Goal: Task Accomplishment & Management: Manage account settings

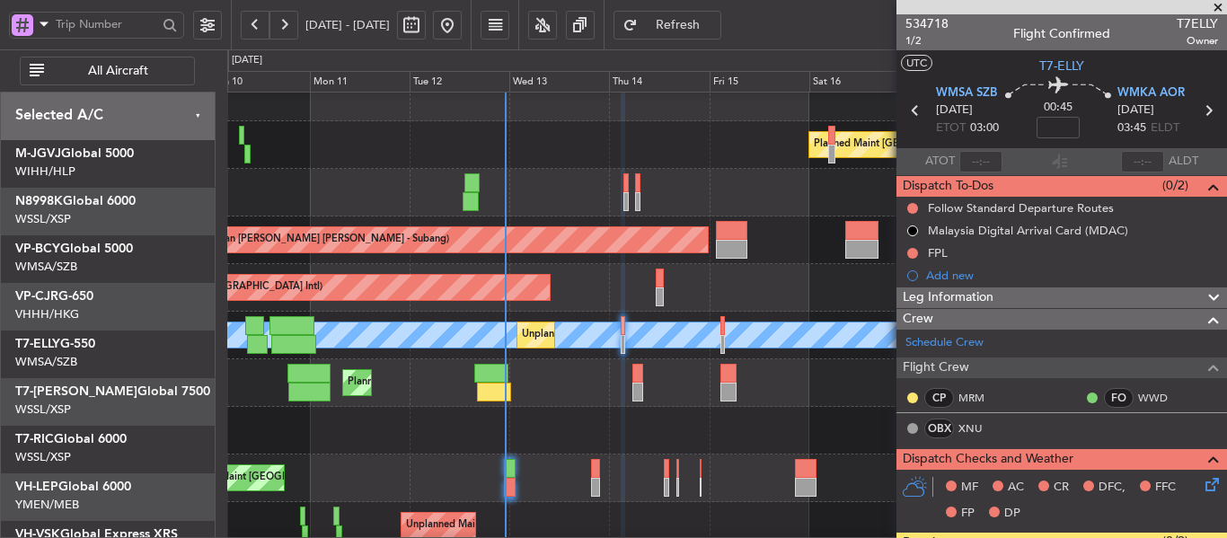
scroll to position [19, 0]
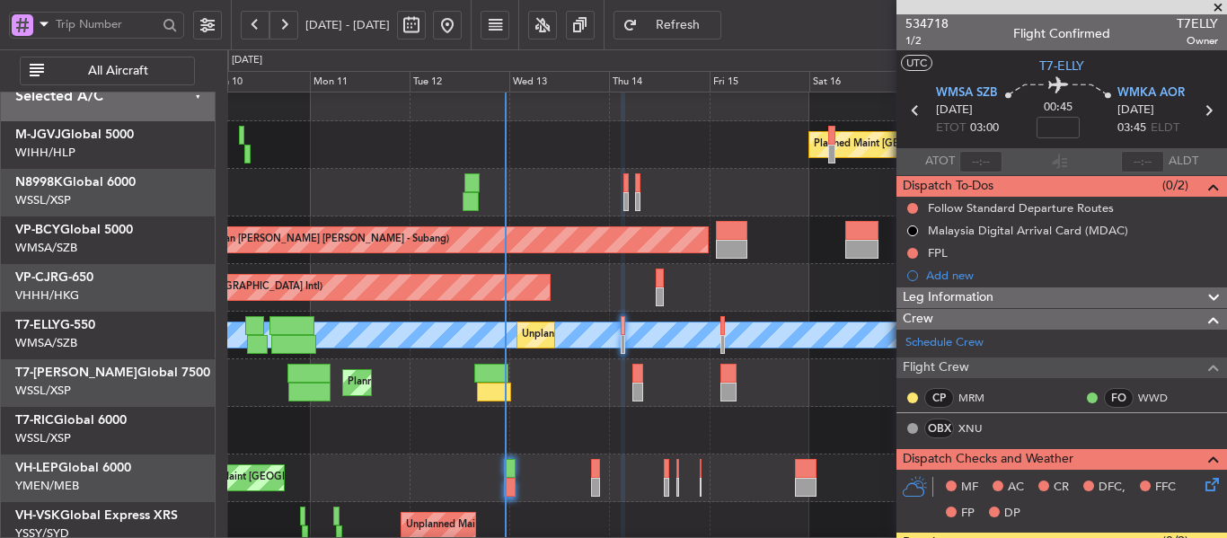
click at [498, 194] on div at bounding box center [726, 193] width 999 height 48
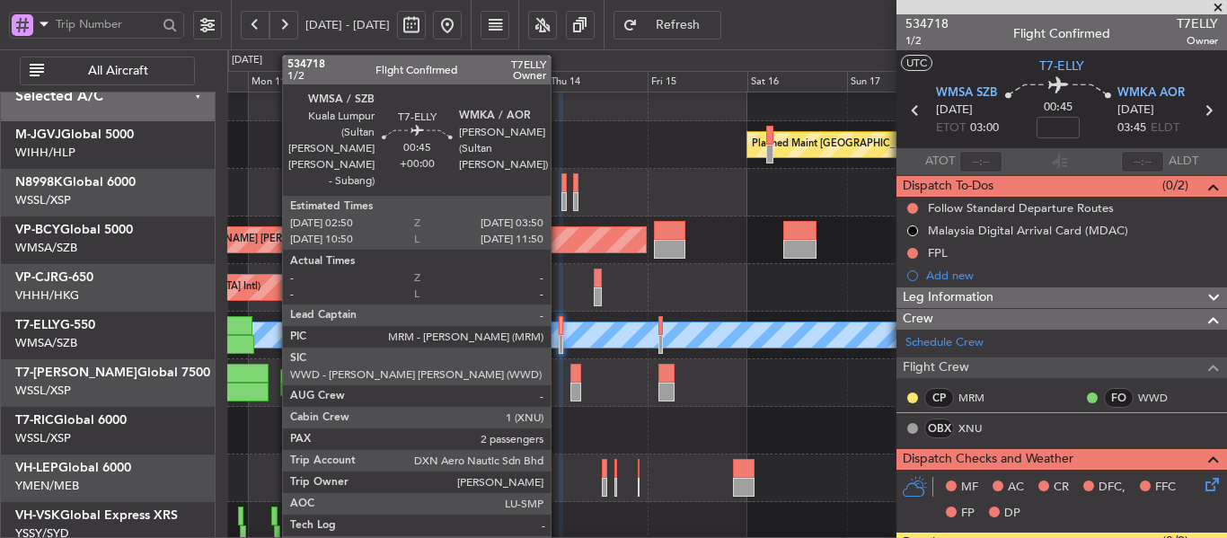
click at [559, 343] on div at bounding box center [561, 344] width 4 height 19
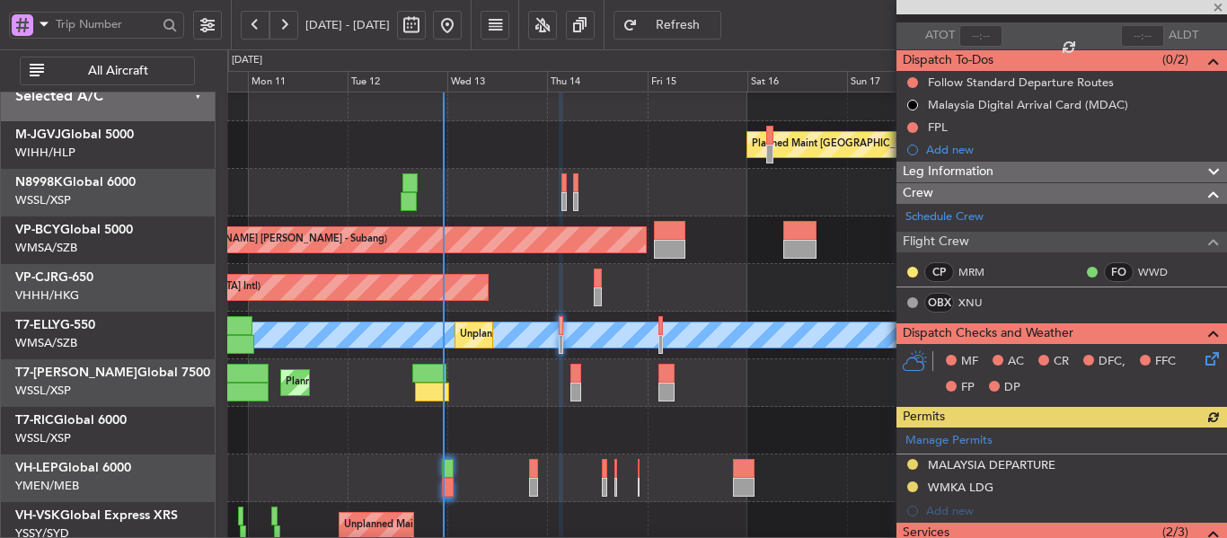
scroll to position [236, 0]
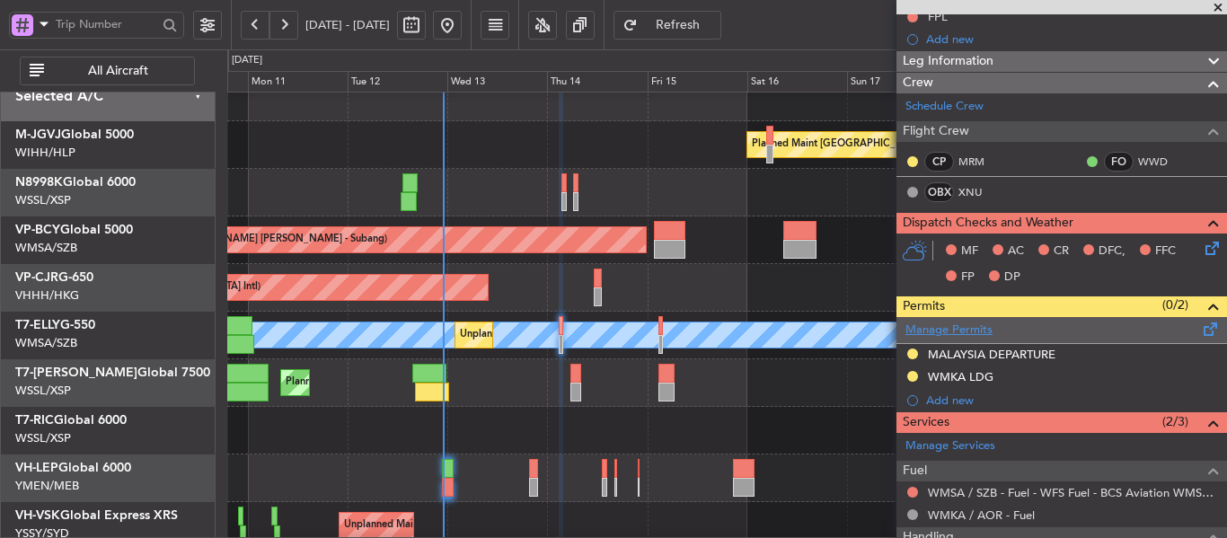
click at [950, 324] on link "Manage Permits" at bounding box center [948, 331] width 87 height 18
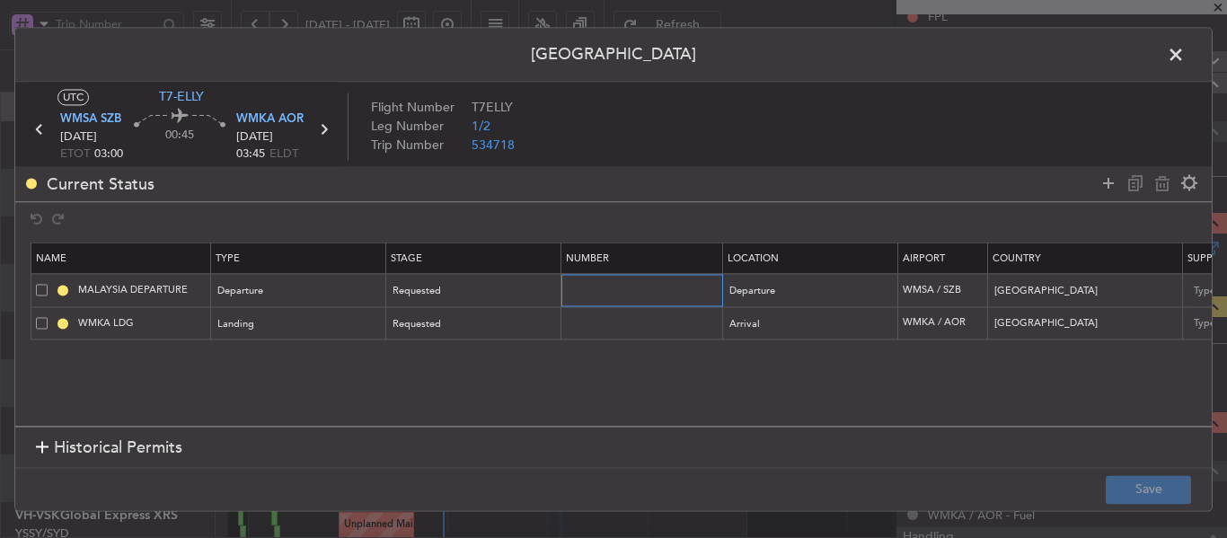
click at [620, 295] on input "text" at bounding box center [644, 290] width 156 height 15
paste input "CAAM-NS-0515-08-25"
type input "CAAM-NS-0515-08-25"
click at [617, 323] on input "text" at bounding box center [644, 322] width 156 height 15
paste input "CAAM-NS-0515-08-25"
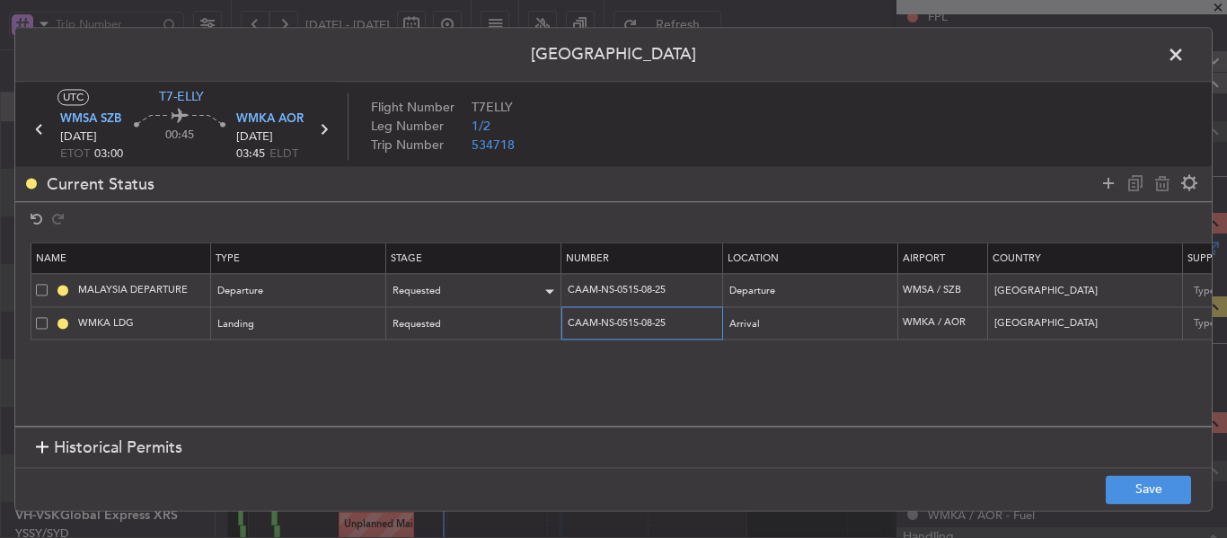
type input "CAAM-NS-0515-08-25"
click at [503, 278] on div "Requested" at bounding box center [473, 291] width 174 height 27
click at [498, 292] on div "Requested" at bounding box center [467, 291] width 149 height 27
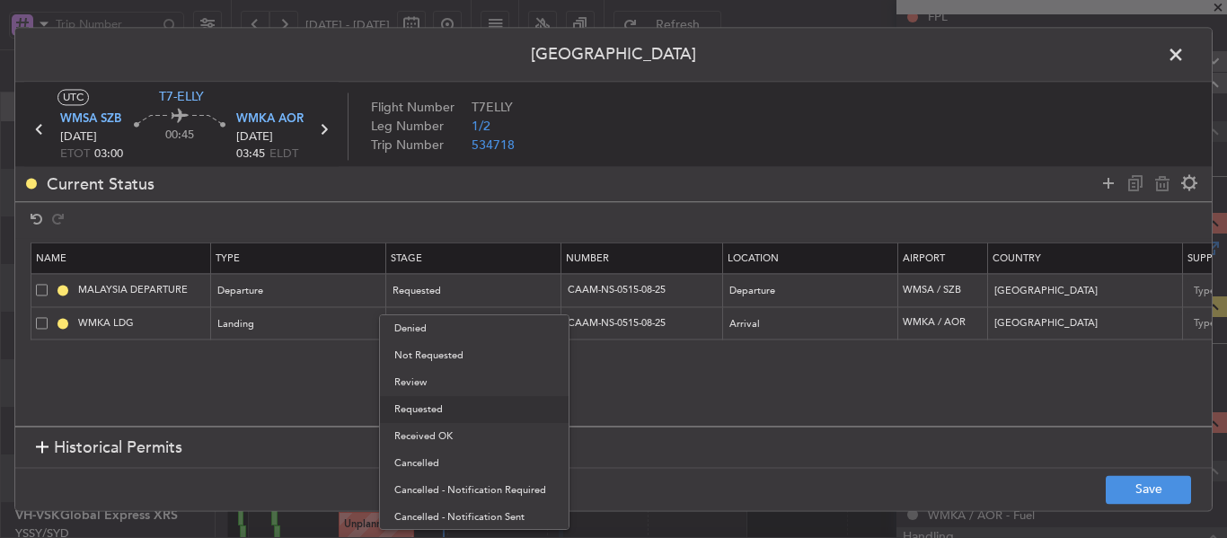
drag, startPoint x: 487, startPoint y: 429, endPoint x: 485, endPoint y: 398, distance: 31.5
click at [485, 429] on span "Received OK" at bounding box center [474, 436] width 160 height 27
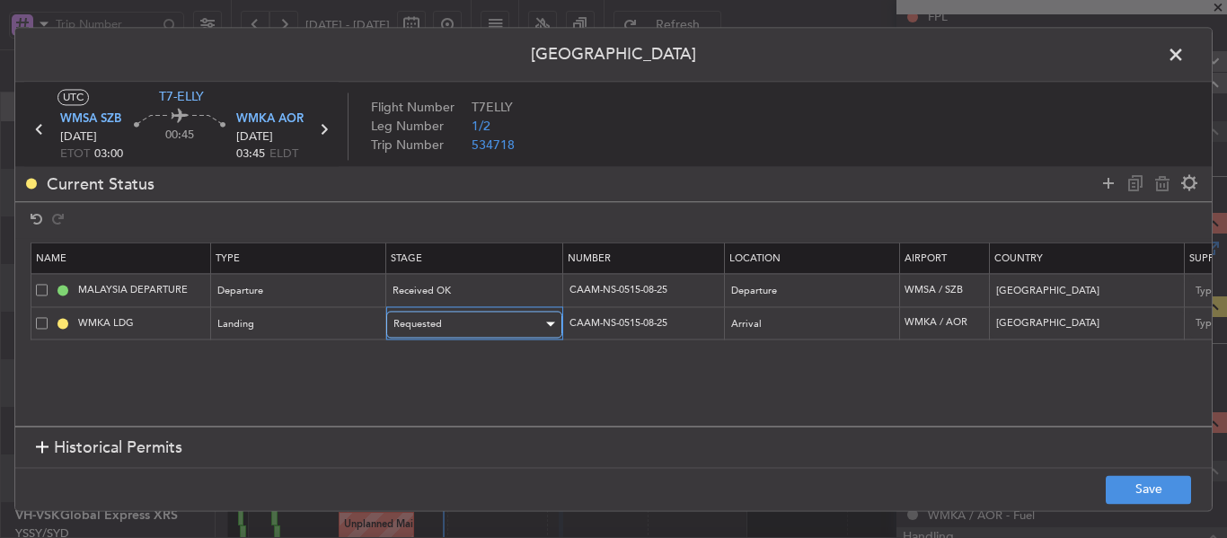
click at [480, 324] on div "Requested" at bounding box center [467, 324] width 149 height 27
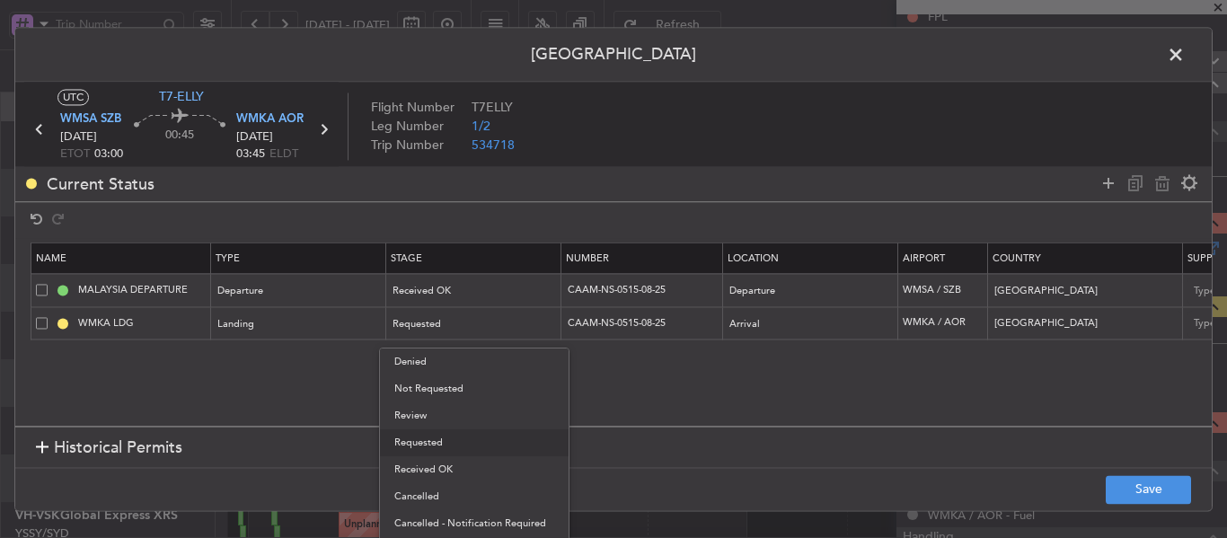
click at [471, 464] on span "Received OK" at bounding box center [474, 469] width 160 height 27
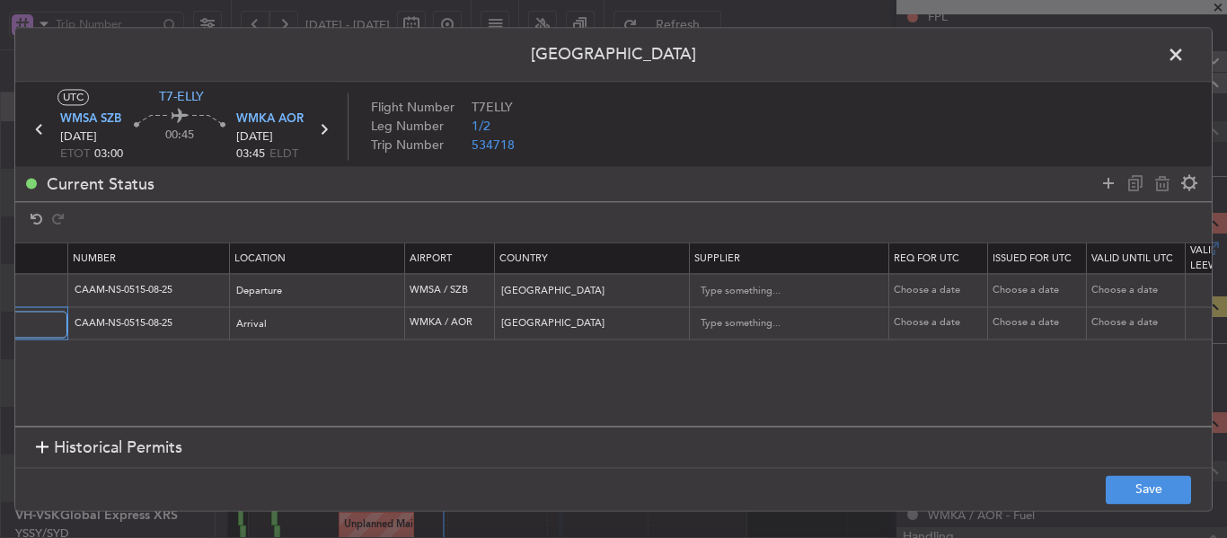
scroll to position [0, 579]
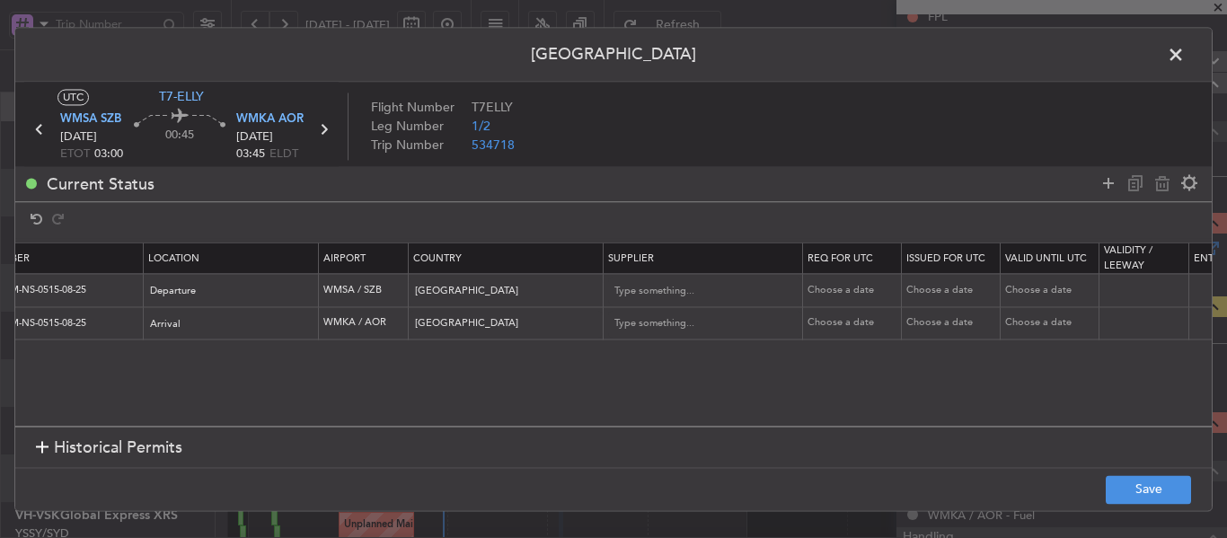
click at [843, 293] on div "Choose a date" at bounding box center [853, 290] width 93 height 15
select select "8"
select select "2025"
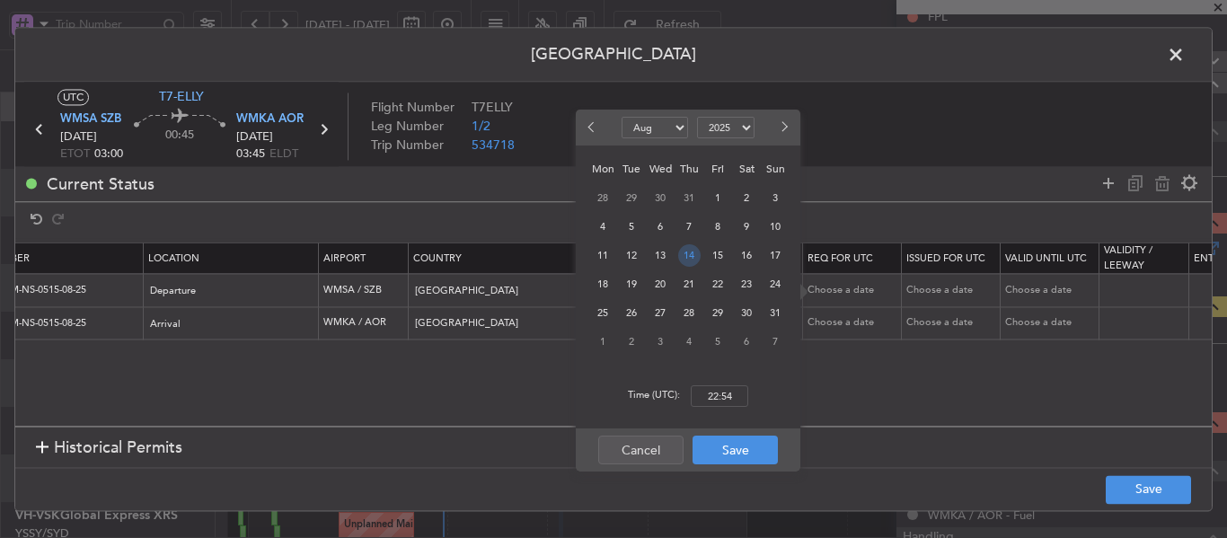
click at [691, 259] on span "14" at bounding box center [689, 255] width 22 height 22
click at [718, 392] on input "00:00" at bounding box center [719, 396] width 57 height 22
type input "03:00"
click at [726, 447] on button "Save" at bounding box center [734, 450] width 85 height 29
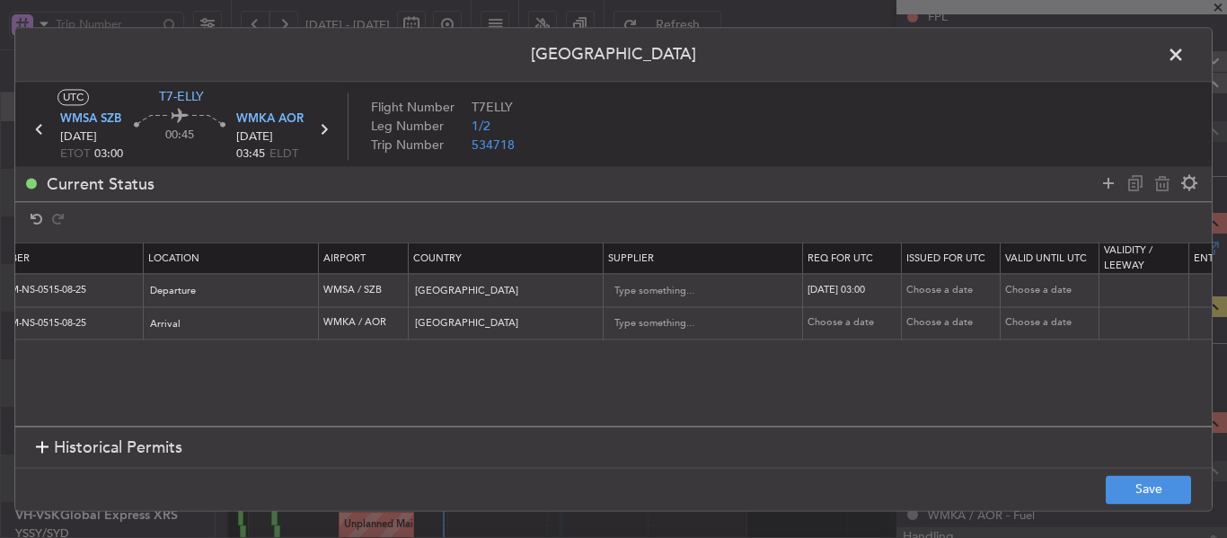
click at [929, 293] on div "Choose a date" at bounding box center [952, 290] width 93 height 15
select select "8"
select select "2025"
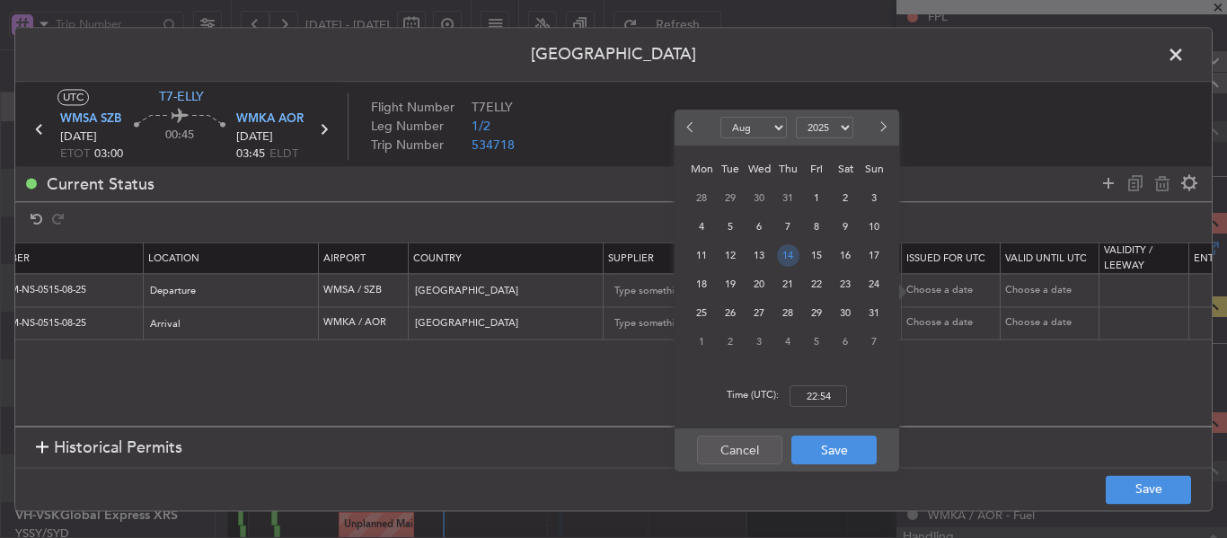
click at [786, 264] on span "14" at bounding box center [788, 255] width 22 height 22
click at [820, 400] on input "00:00" at bounding box center [817, 396] width 57 height 22
type input "03:00"
click at [814, 453] on button "Save" at bounding box center [833, 450] width 85 height 29
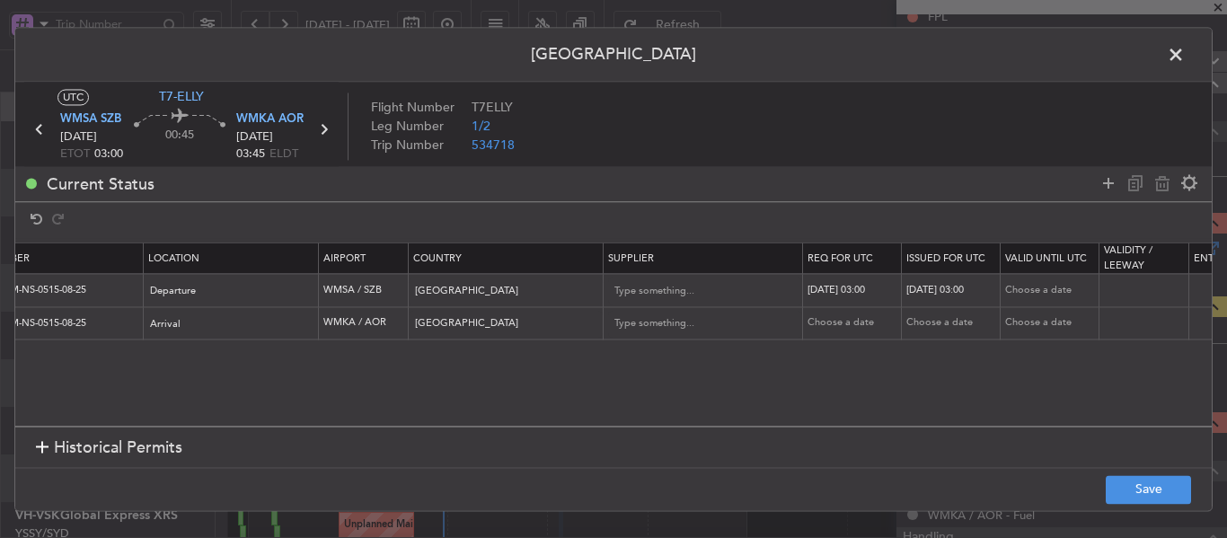
click at [863, 324] on div "Choose a date" at bounding box center [853, 323] width 93 height 15
select select "8"
select select "2025"
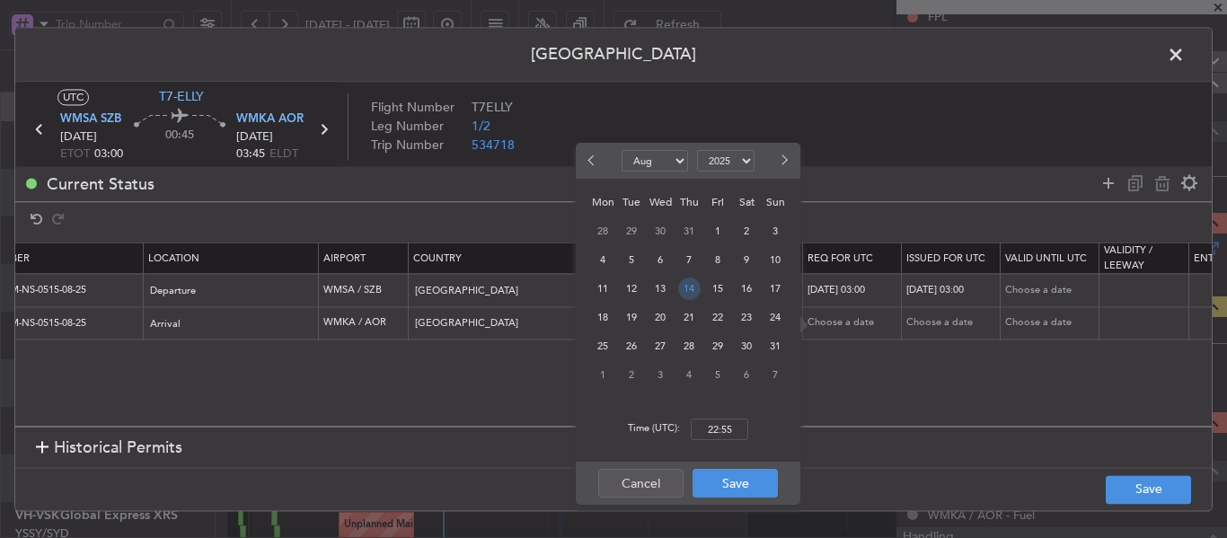
click at [680, 290] on span "14" at bounding box center [689, 289] width 22 height 22
click at [721, 433] on input "00:00" at bounding box center [719, 430] width 57 height 22
type input "03:00"
click at [747, 493] on button "Save" at bounding box center [734, 483] width 85 height 29
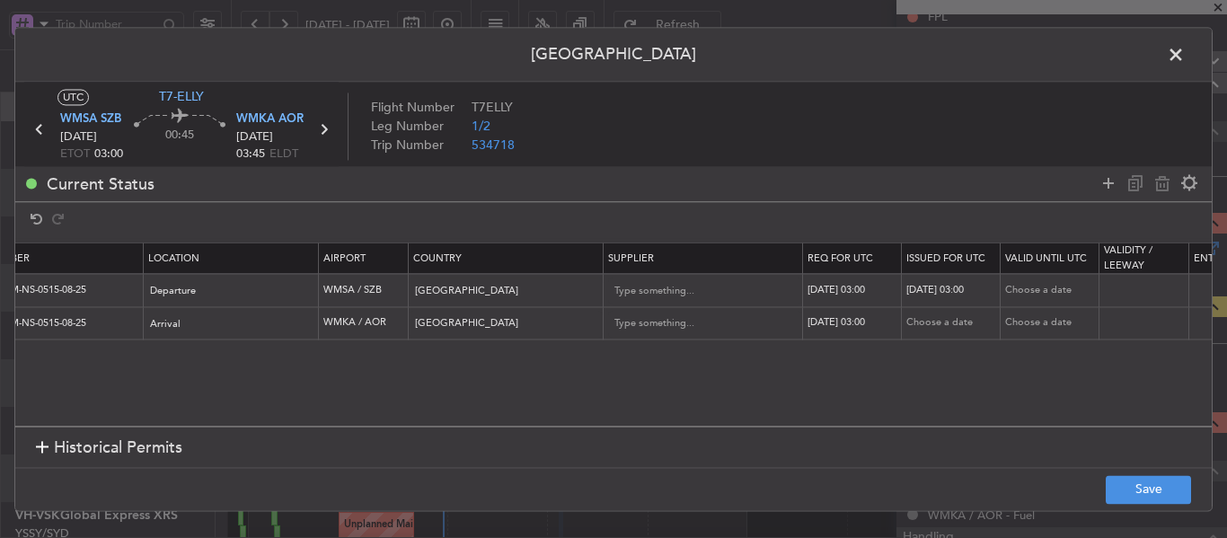
click at [918, 322] on div "Choose a date" at bounding box center [952, 323] width 93 height 15
select select "8"
select select "2025"
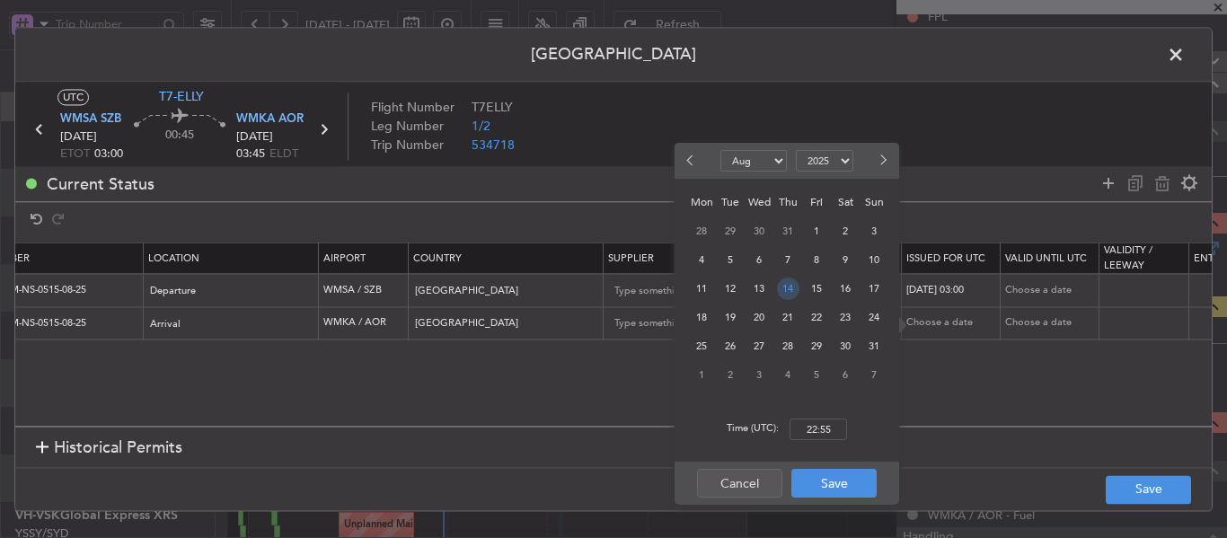
click at [782, 287] on span "14" at bounding box center [788, 289] width 22 height 22
click at [818, 435] on input "00:00" at bounding box center [817, 430] width 57 height 22
type input "03:00"
click at [822, 477] on button "Save" at bounding box center [833, 483] width 85 height 29
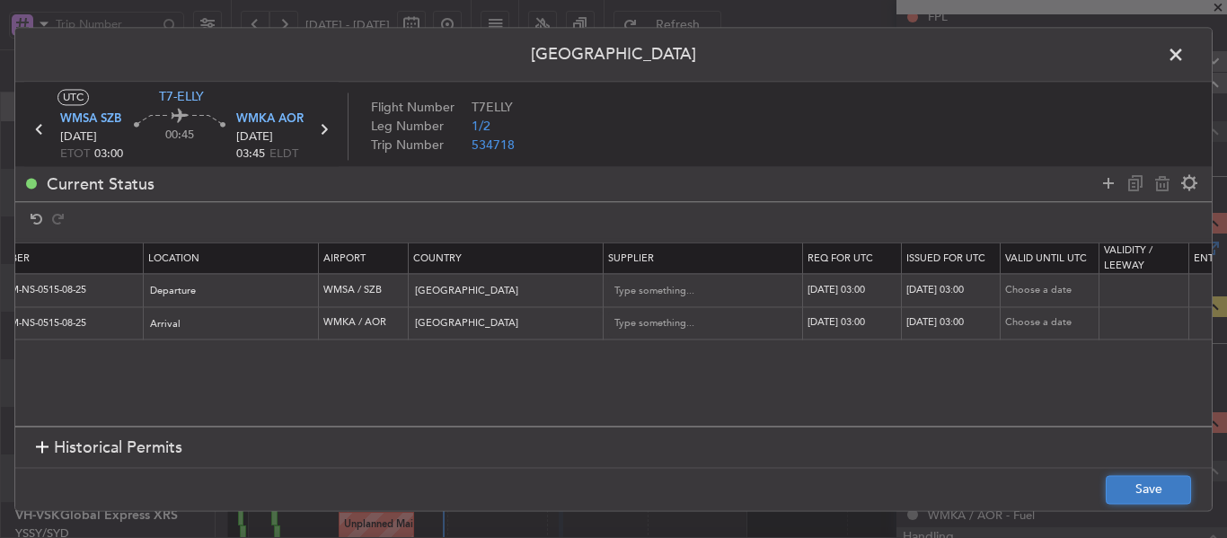
click at [1167, 494] on button "Save" at bounding box center [1148, 489] width 85 height 29
click at [325, 118] on icon at bounding box center [323, 129] width 23 height 23
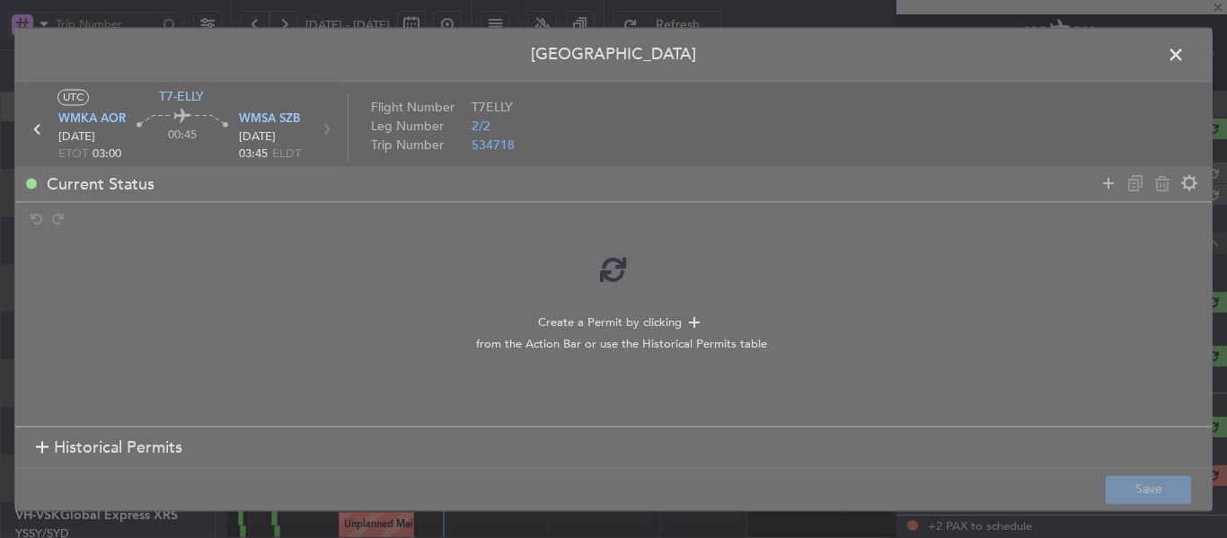
scroll to position [0, 0]
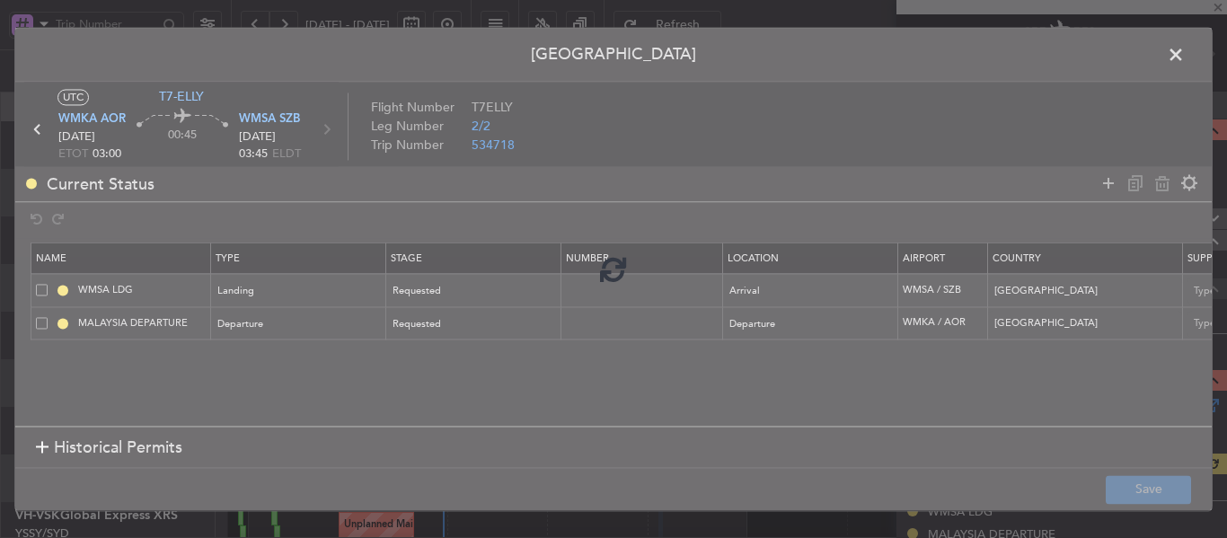
click at [597, 282] on div at bounding box center [612, 268] width 51 height 51
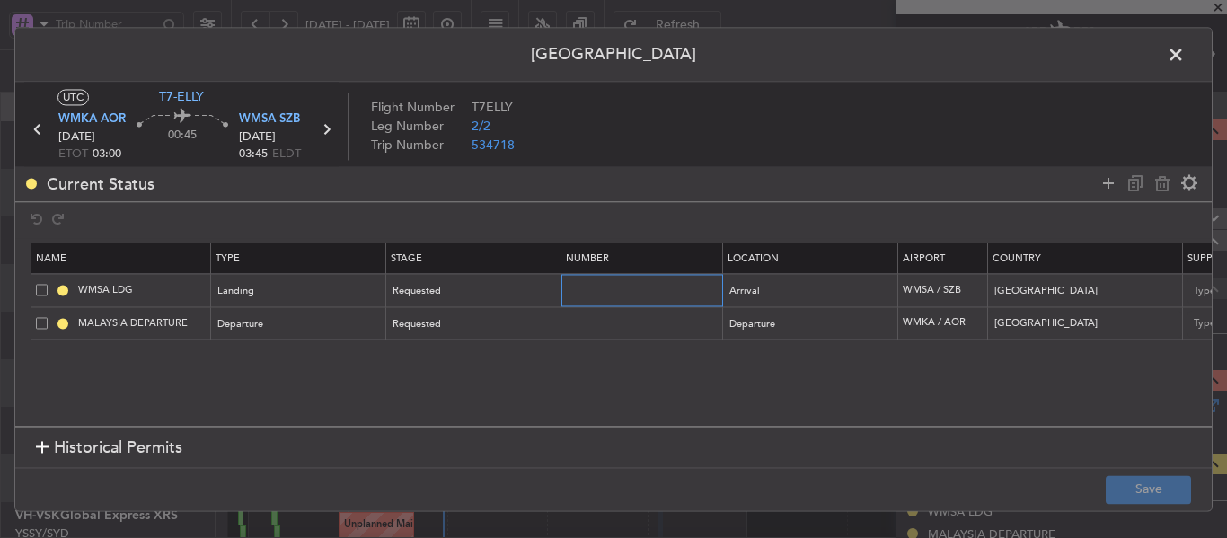
click at [579, 290] on input "text" at bounding box center [644, 290] width 156 height 15
paste input "CAAM-NS-0515-08-25"
type input "CAAM-NS-0515-08-25"
click at [586, 331] on td at bounding box center [642, 323] width 162 height 33
click at [583, 323] on input "text" at bounding box center [644, 322] width 156 height 15
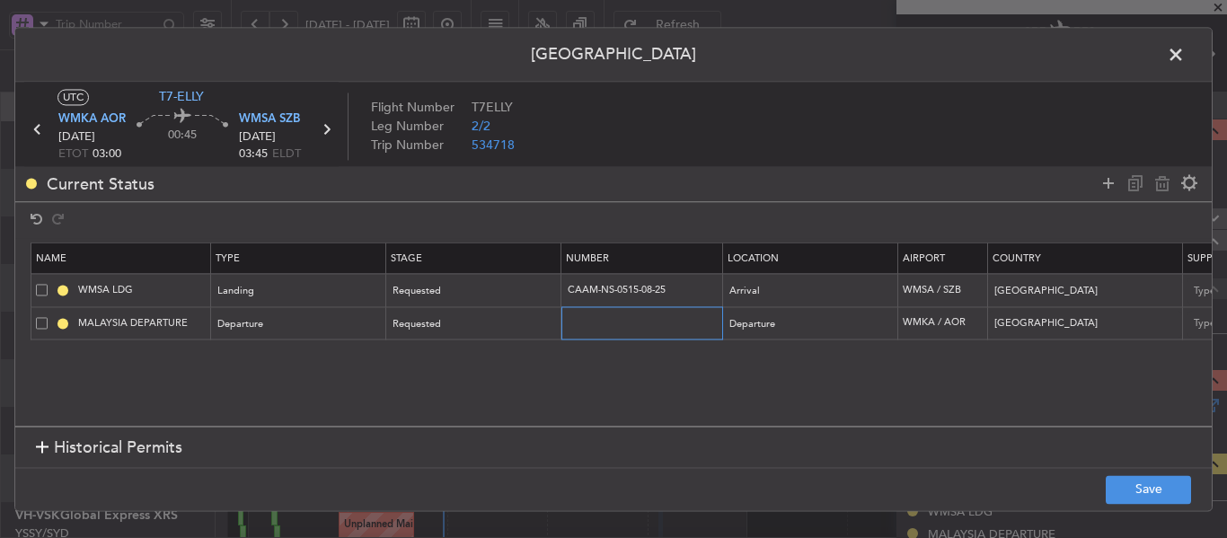
paste input "CAAM-NS-0515-08-25"
type input "CAAM-NS-0515-08-25"
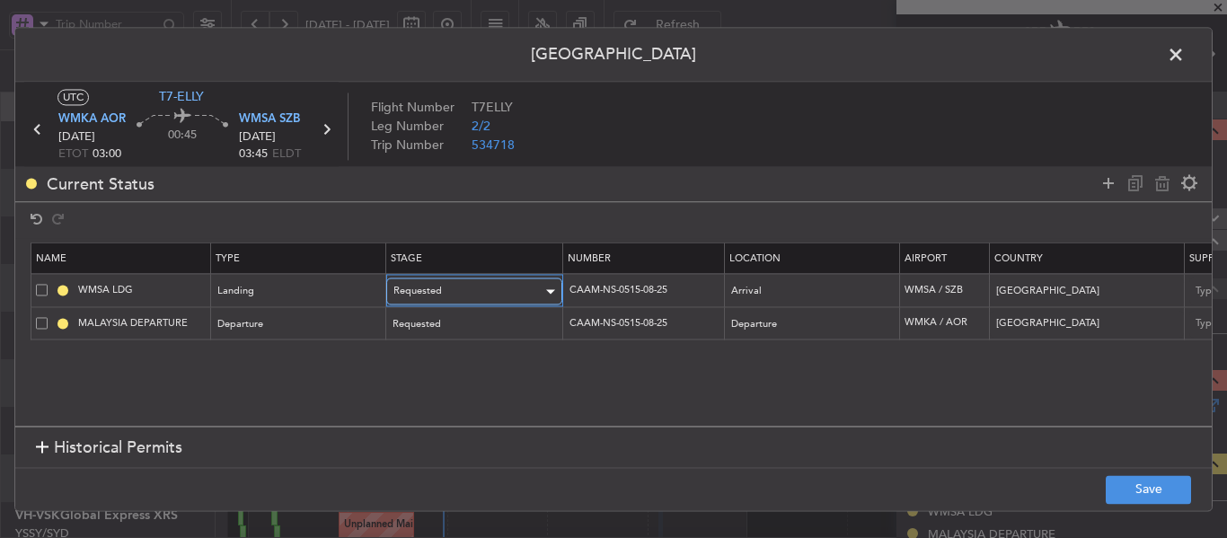
click at [532, 299] on div "Requested" at bounding box center [467, 291] width 149 height 27
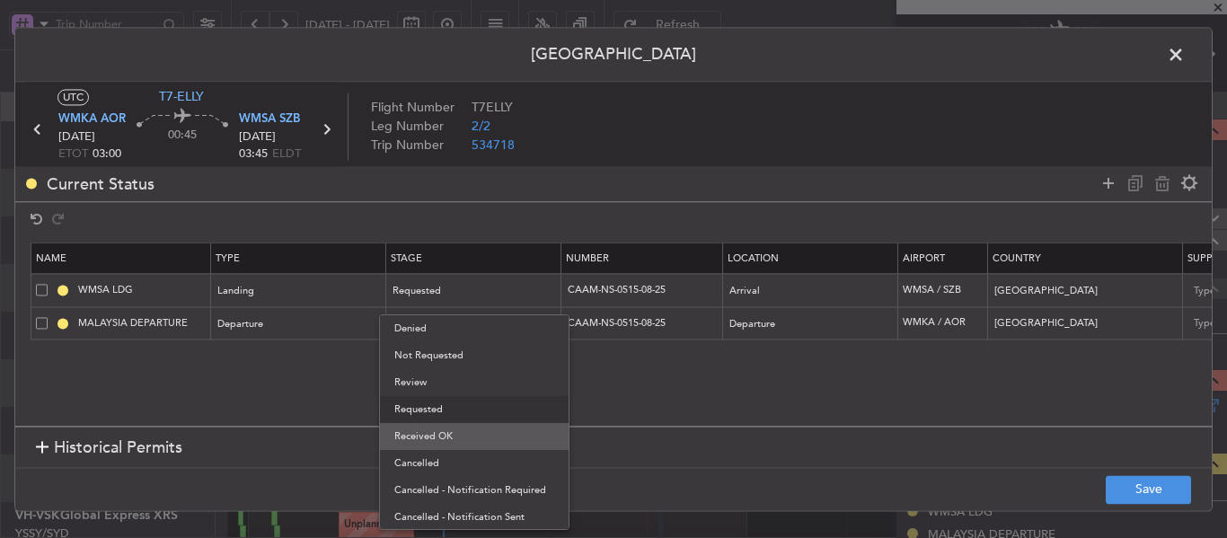
click at [481, 433] on span "Received OK" at bounding box center [474, 436] width 160 height 27
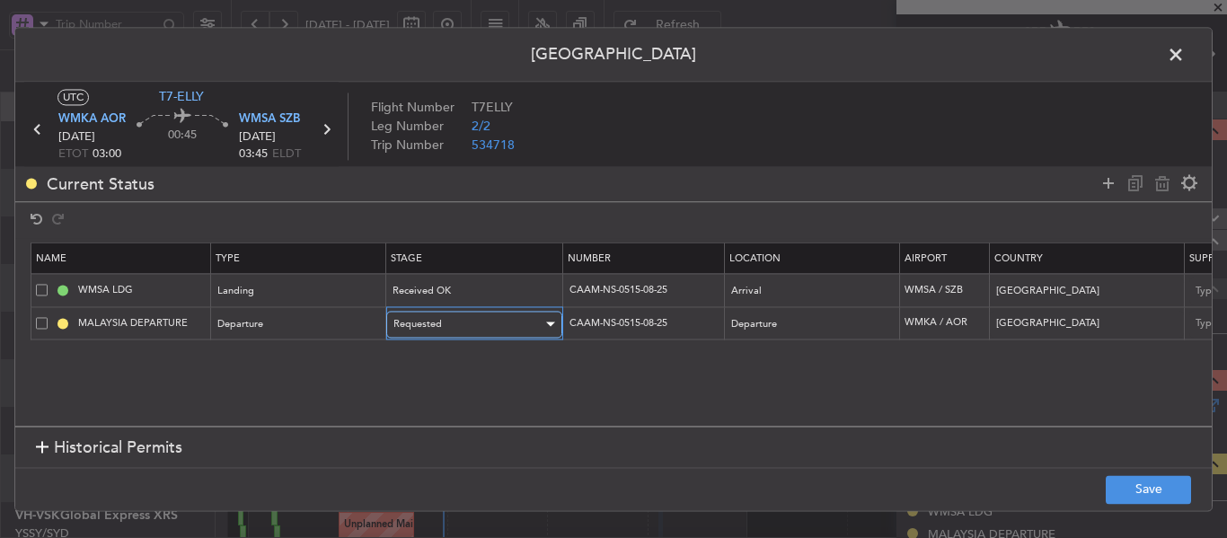
click at [486, 331] on div "Requested" at bounding box center [467, 324] width 149 height 27
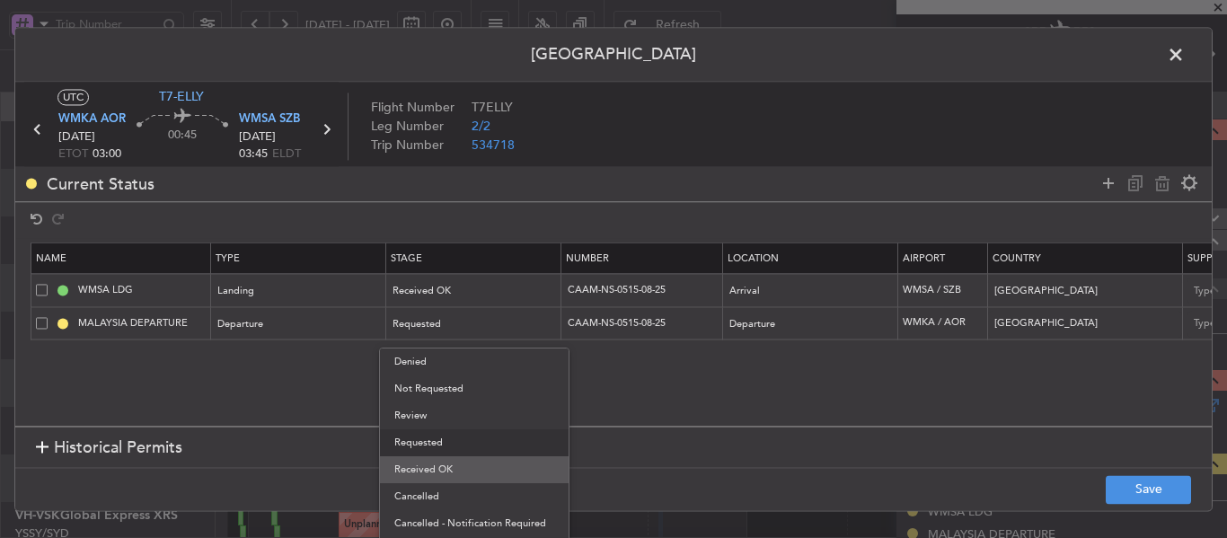
click at [455, 463] on span "Received OK" at bounding box center [474, 469] width 160 height 27
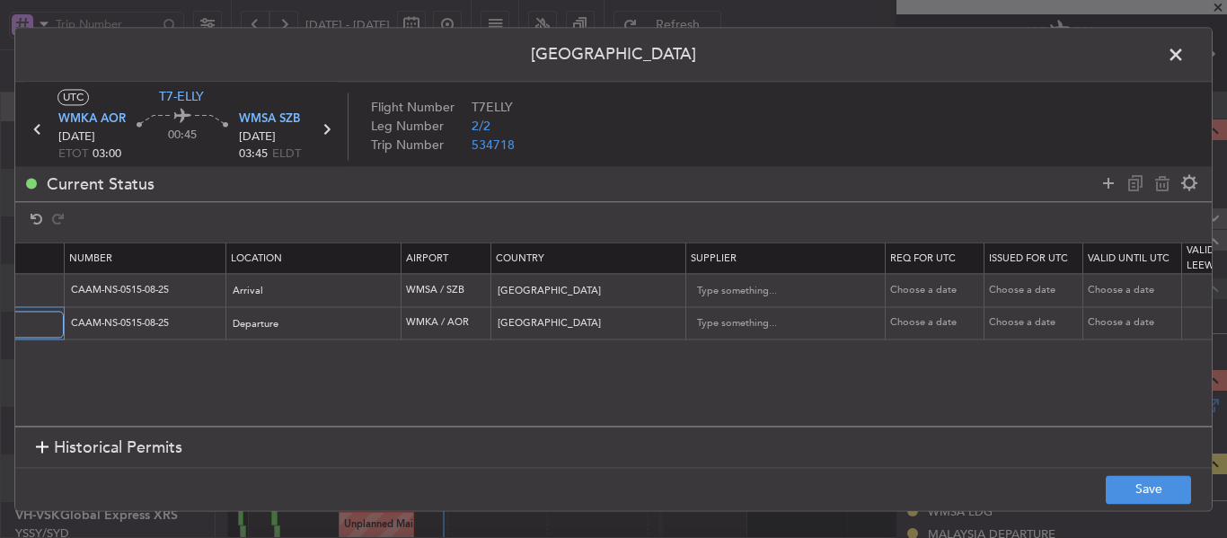
scroll to position [0, 572]
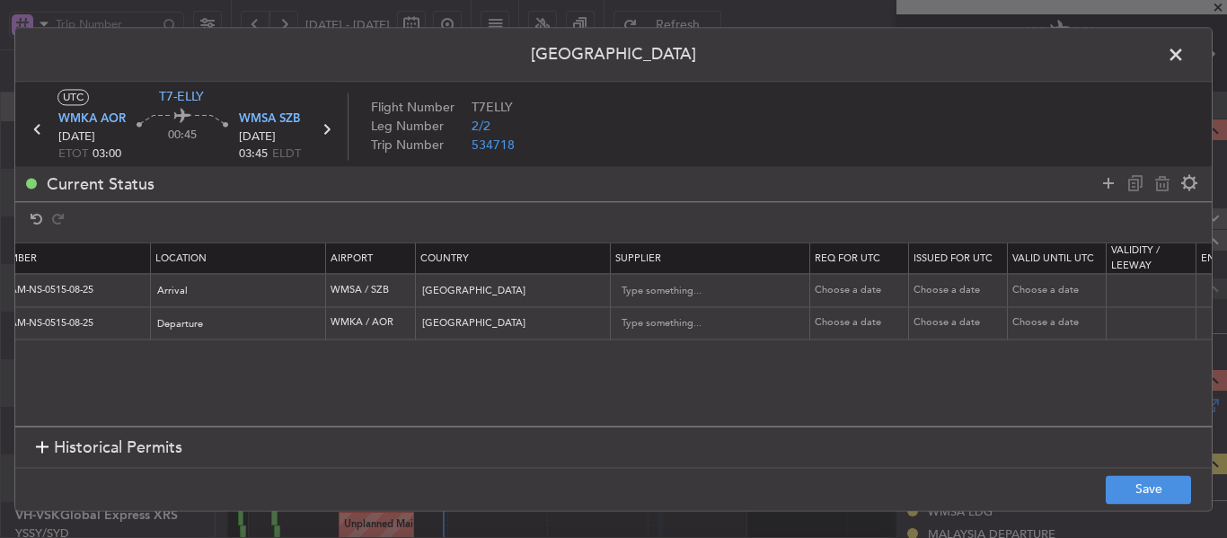
click at [870, 286] on div "Choose a date" at bounding box center [861, 290] width 93 height 15
select select "8"
select select "2025"
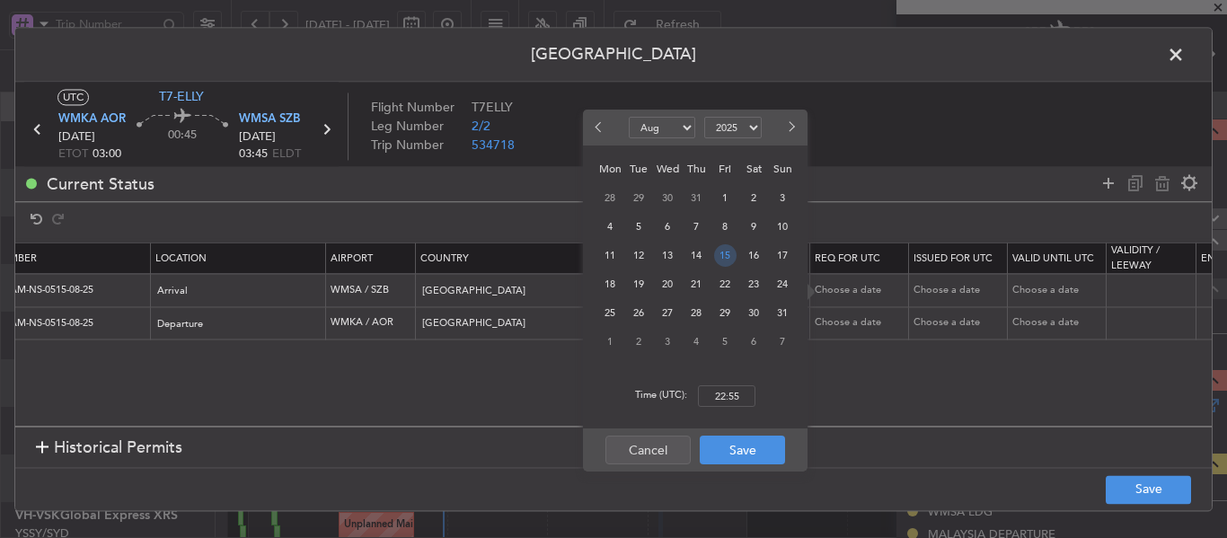
click at [723, 262] on span "15" at bounding box center [725, 255] width 22 height 22
click at [712, 396] on input "00:00" at bounding box center [726, 396] width 57 height 22
type input "03:00"
click at [754, 458] on button "Save" at bounding box center [742, 450] width 85 height 29
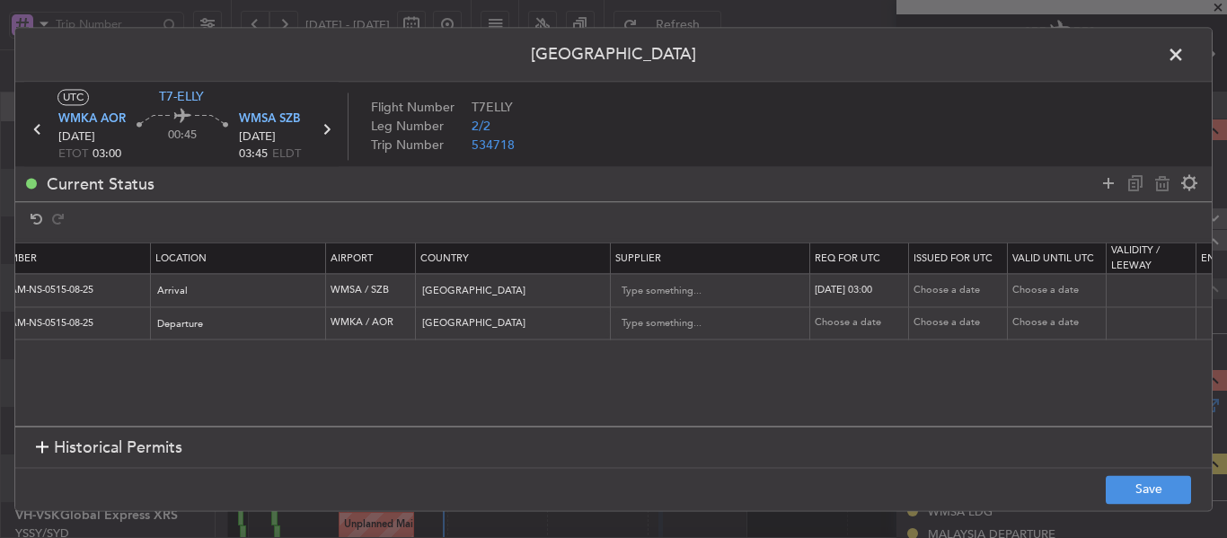
click at [939, 279] on td "Choose a date" at bounding box center [958, 290] width 99 height 33
click at [939, 295] on div "Choose a date" at bounding box center [959, 290] width 93 height 15
select select "8"
select select "2025"
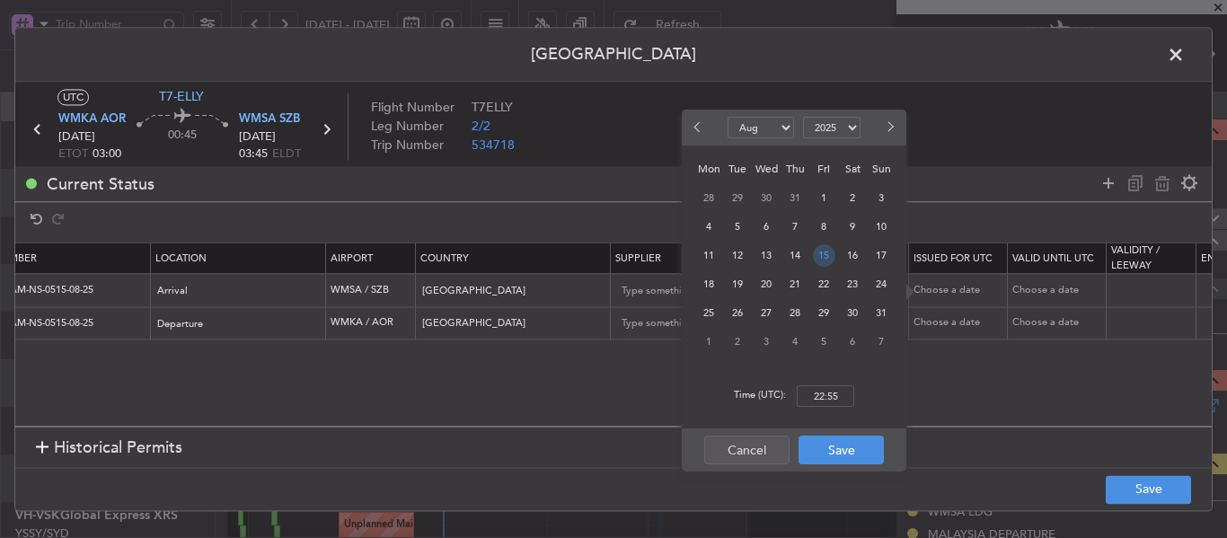
click at [821, 251] on span "15" at bounding box center [824, 255] width 22 height 22
click at [830, 408] on div "Time (UTC): 00:00" at bounding box center [794, 396] width 225 height 65
click at [829, 394] on input "00:00" at bounding box center [825, 396] width 57 height 22
type input "03:00"
click at [833, 456] on button "Save" at bounding box center [840, 450] width 85 height 29
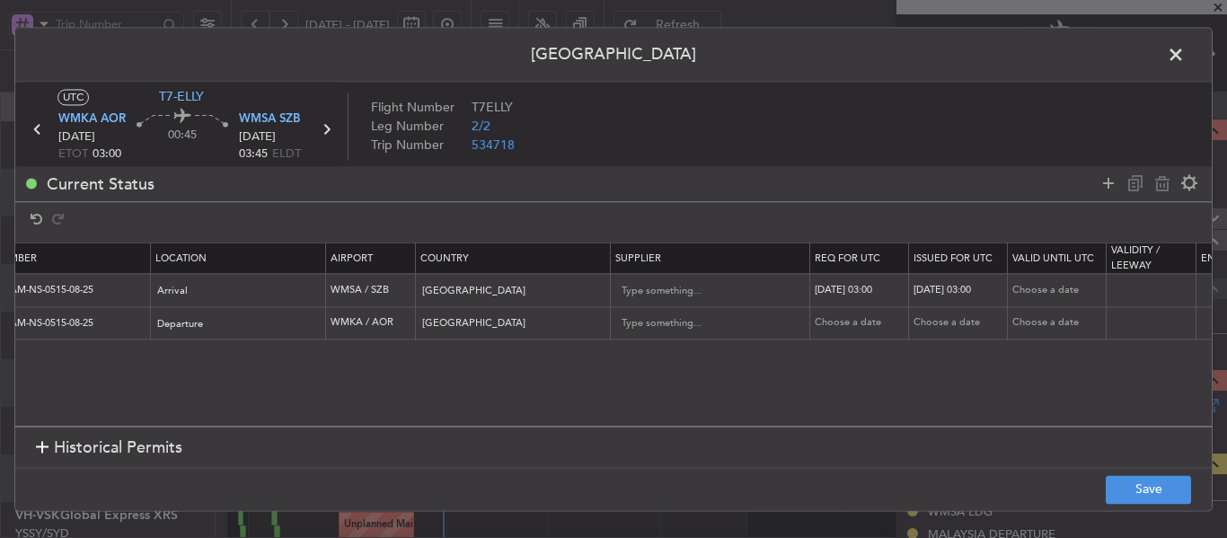
click at [891, 327] on div "Choose a date" at bounding box center [861, 323] width 93 height 15
select select "8"
select select "2025"
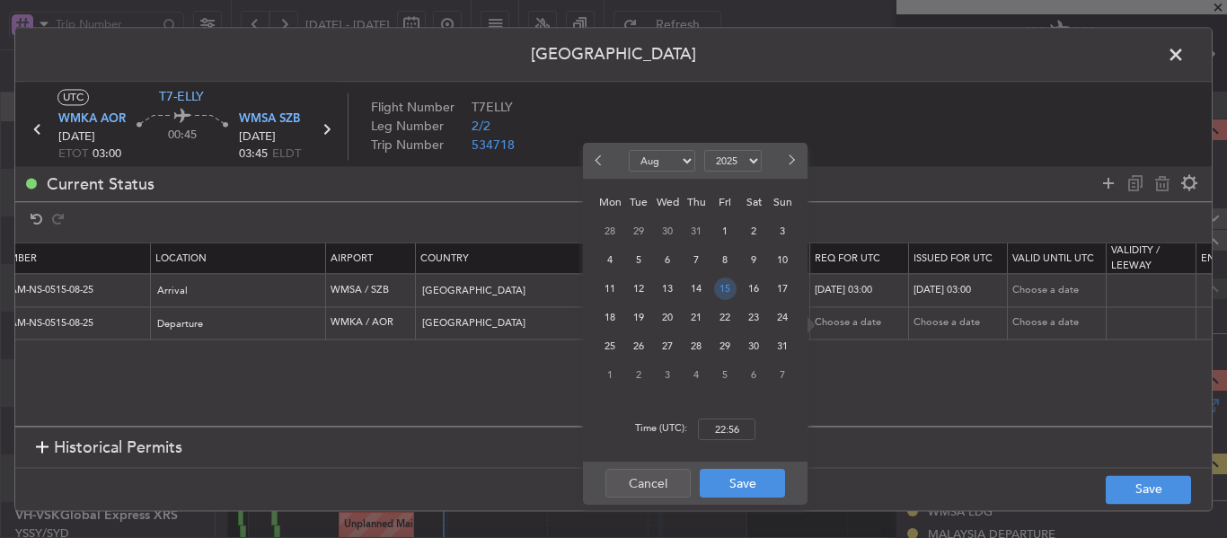
click at [726, 290] on span "15" at bounding box center [725, 289] width 22 height 22
click at [710, 430] on input "00:00" at bounding box center [726, 430] width 57 height 22
type input "03:00"
click at [736, 498] on div "Cancel Save" at bounding box center [695, 483] width 225 height 43
click at [739, 485] on button "Save" at bounding box center [742, 483] width 85 height 29
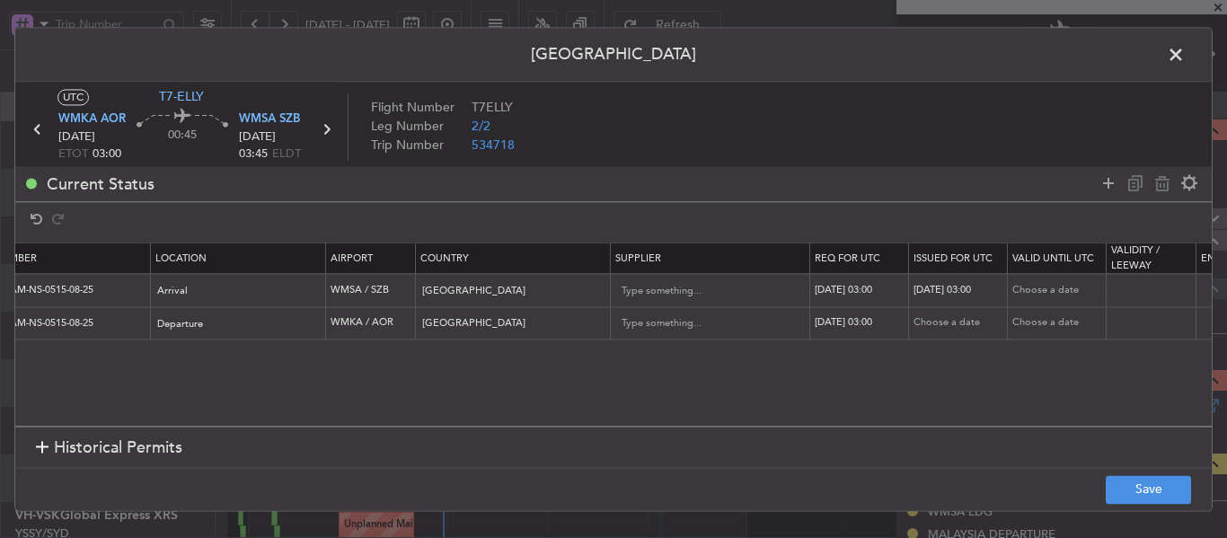
click at [955, 319] on div "Choose a date" at bounding box center [959, 323] width 93 height 15
select select "8"
select select "2025"
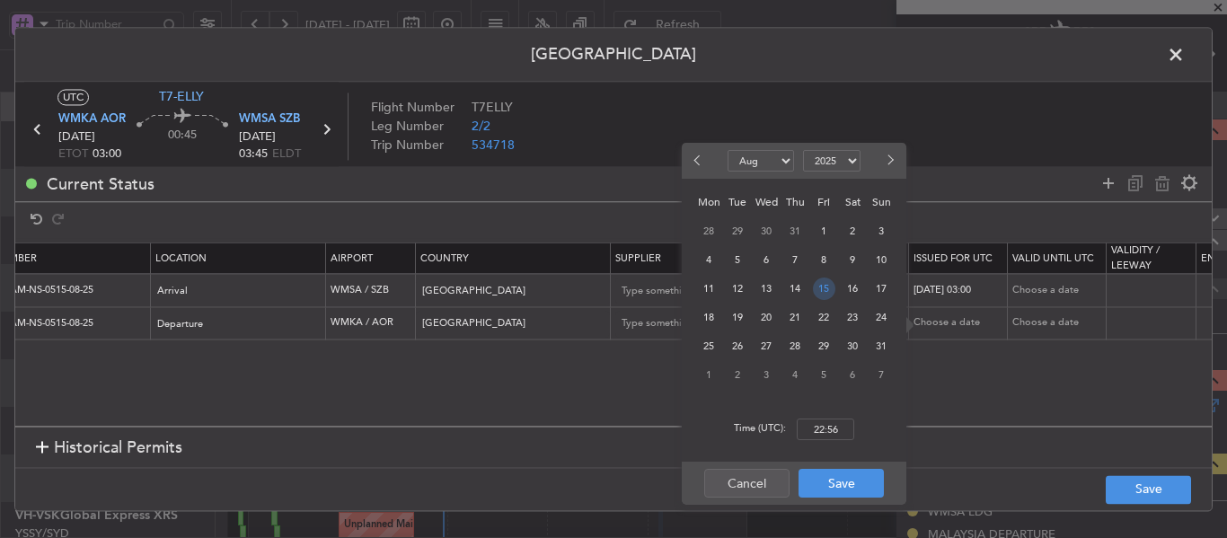
click at [815, 289] on span "15" at bounding box center [824, 289] width 22 height 22
click at [828, 419] on input "00:00" at bounding box center [825, 430] width 57 height 22
type input "03:00"
click at [832, 475] on button "Save" at bounding box center [840, 483] width 85 height 29
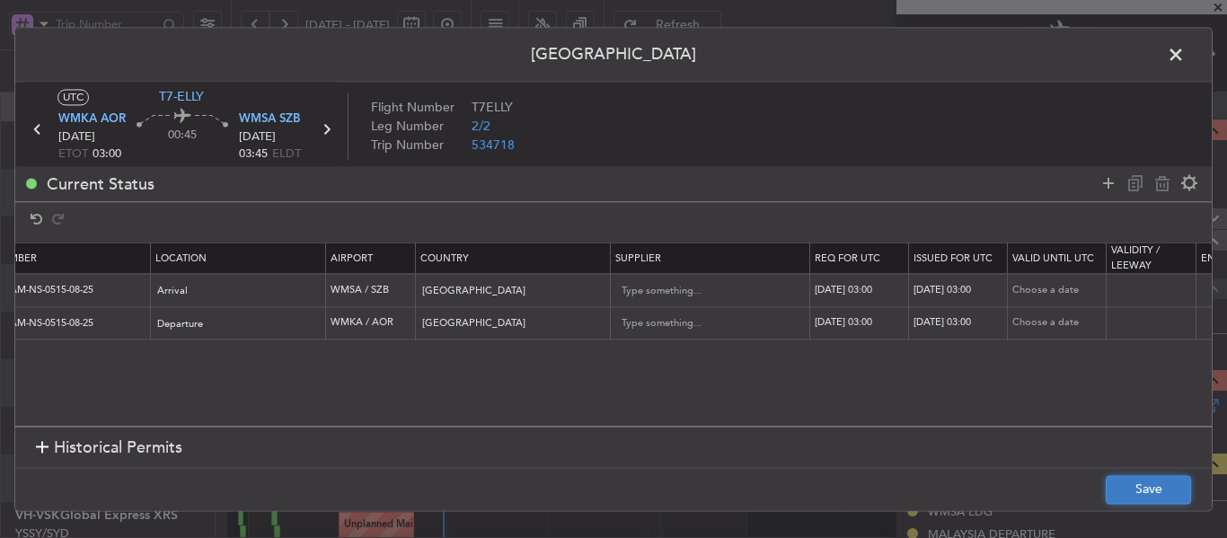
click at [1155, 501] on button "Save" at bounding box center [1148, 489] width 85 height 29
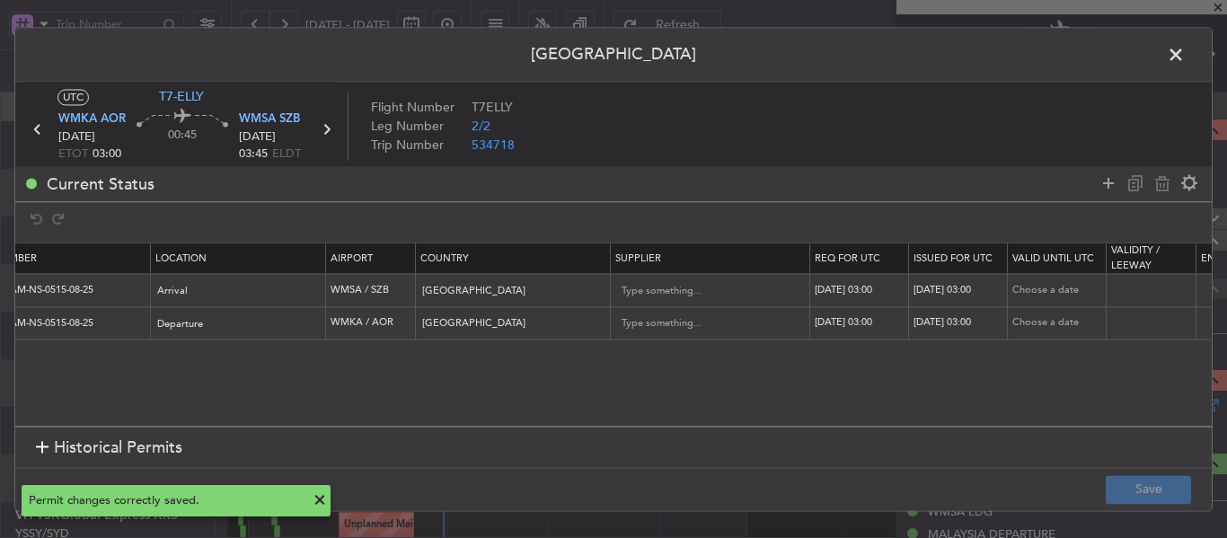
click at [1185, 52] on span at bounding box center [1185, 59] width 0 height 36
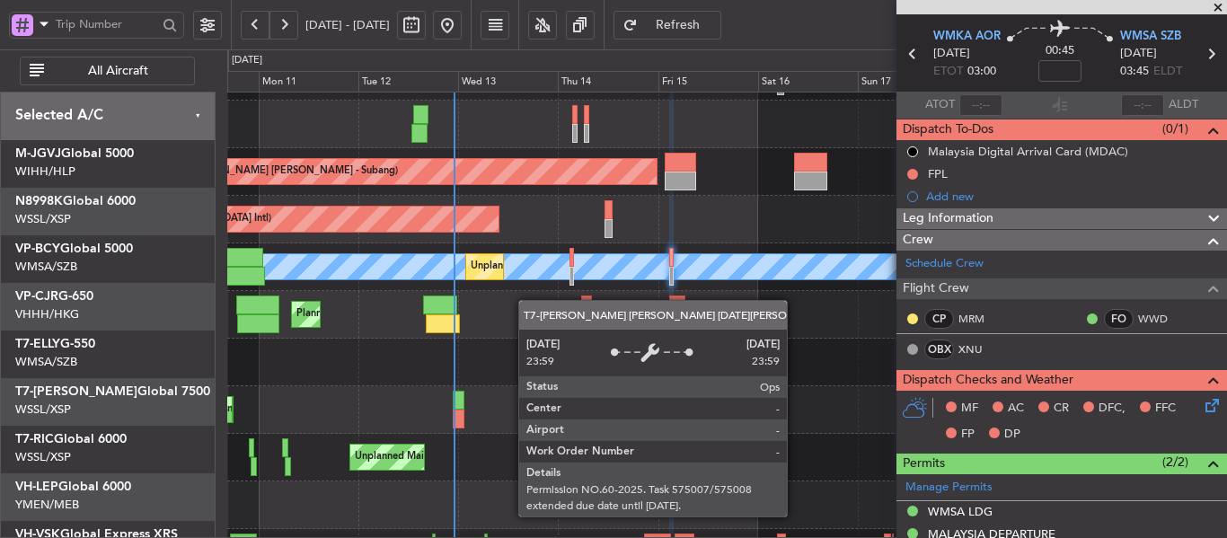
scroll to position [125, 0]
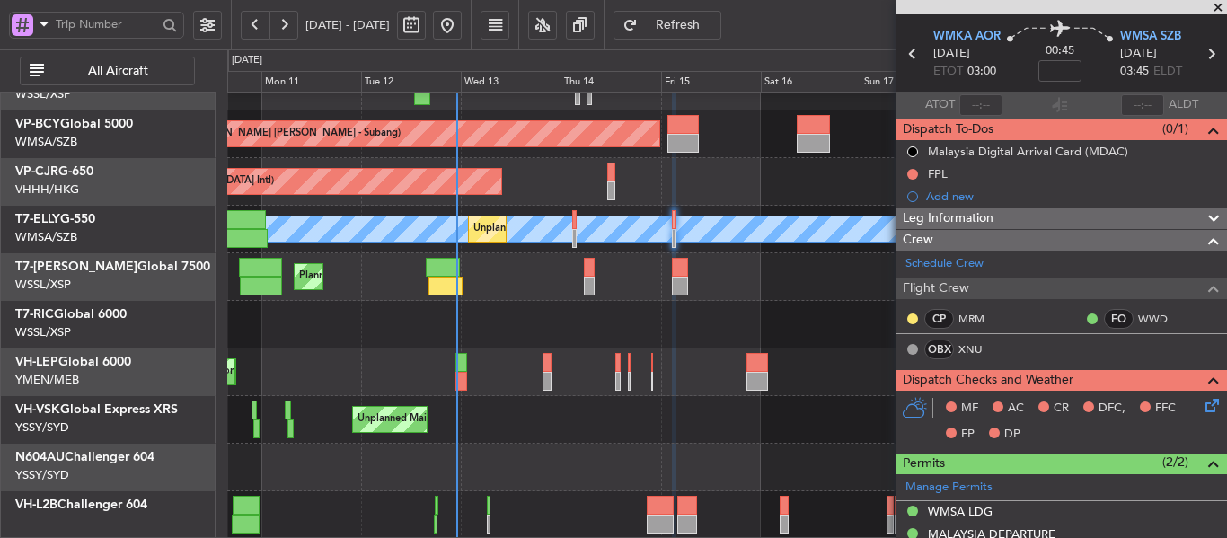
click at [533, 211] on div "[PERSON_NAME] Unplanned Maint [GEOGRAPHIC_DATA] (Sultan [PERSON_NAME] [PERSON_N…" at bounding box center [726, 230] width 999 height 48
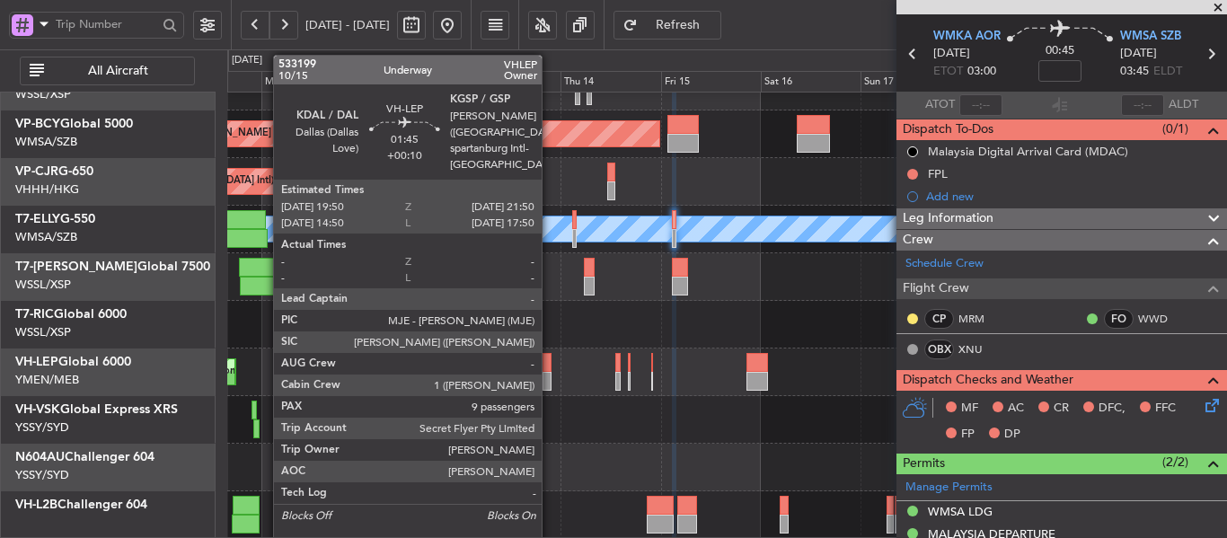
click at [550, 371] on div at bounding box center [546, 362] width 9 height 19
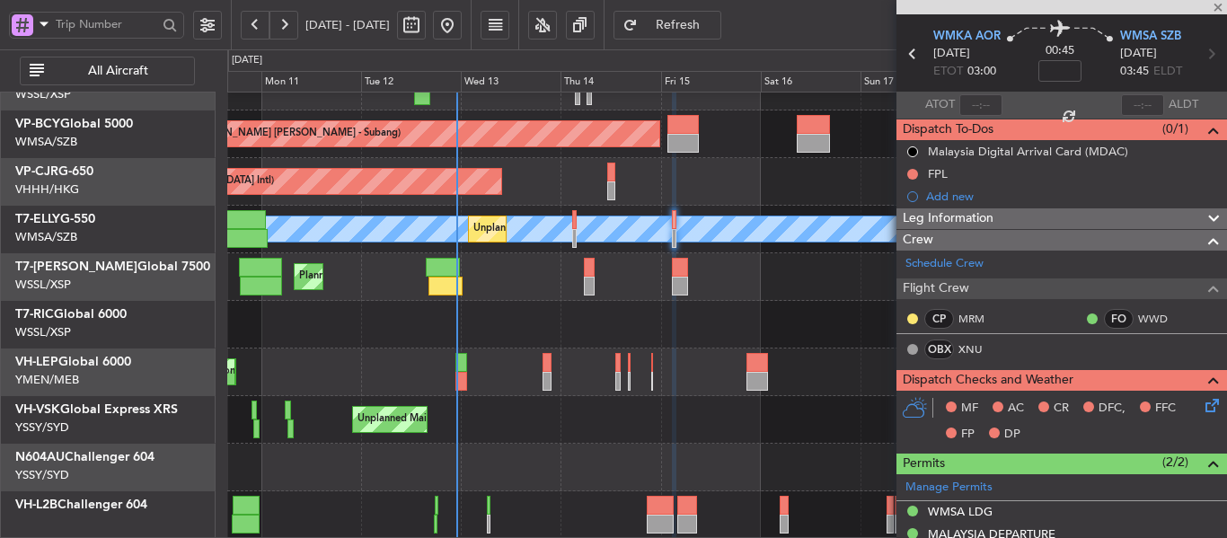
type input "+00:10"
type input "9"
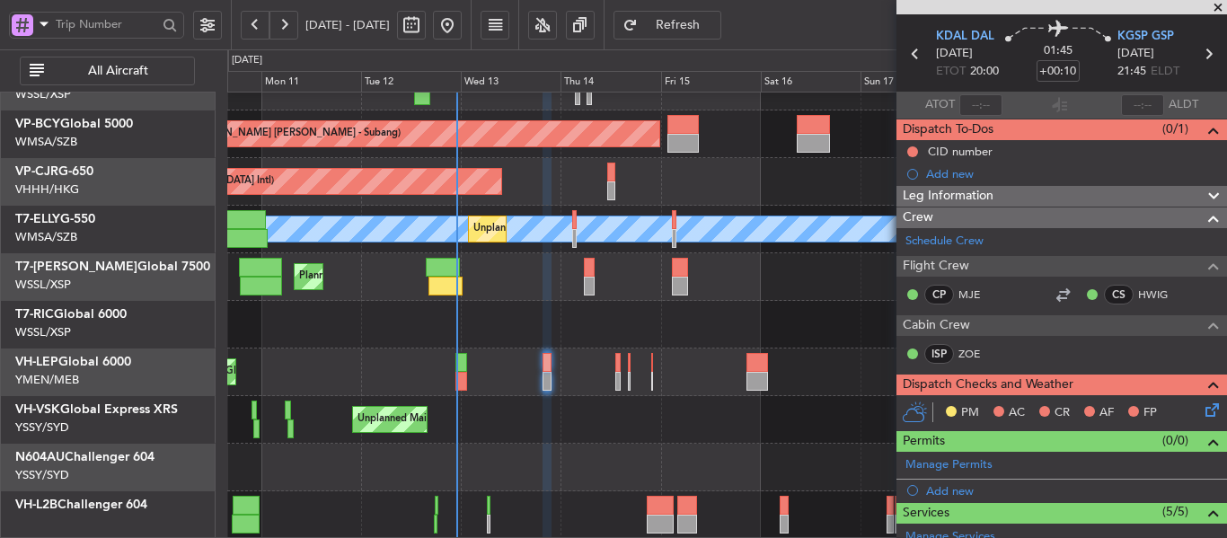
click at [1016, 111] on section "ATOT ALDT" at bounding box center [1061, 105] width 331 height 27
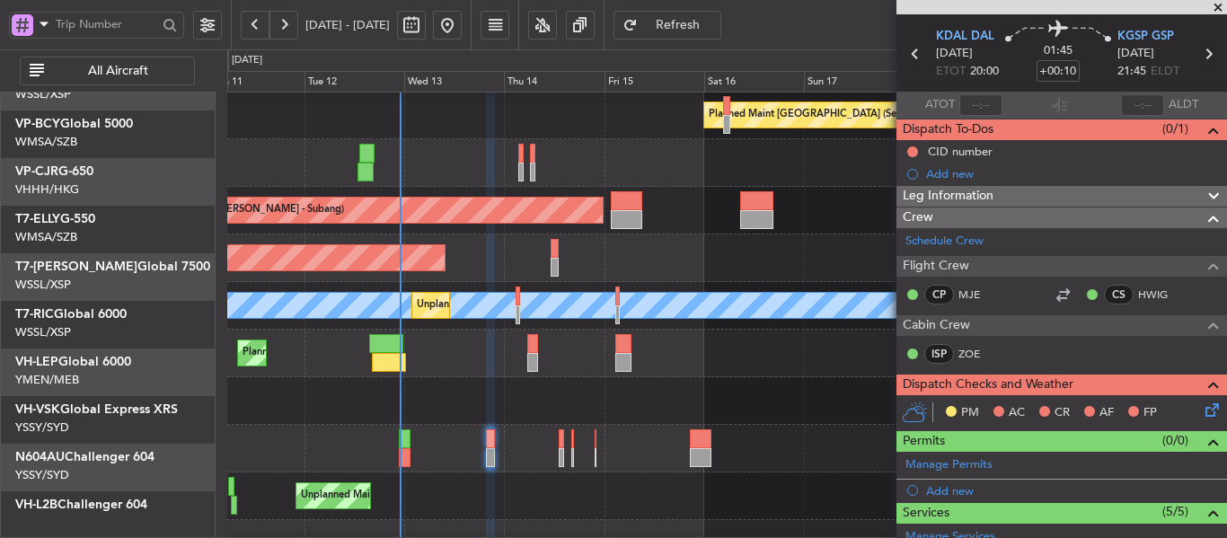
scroll to position [14, 0]
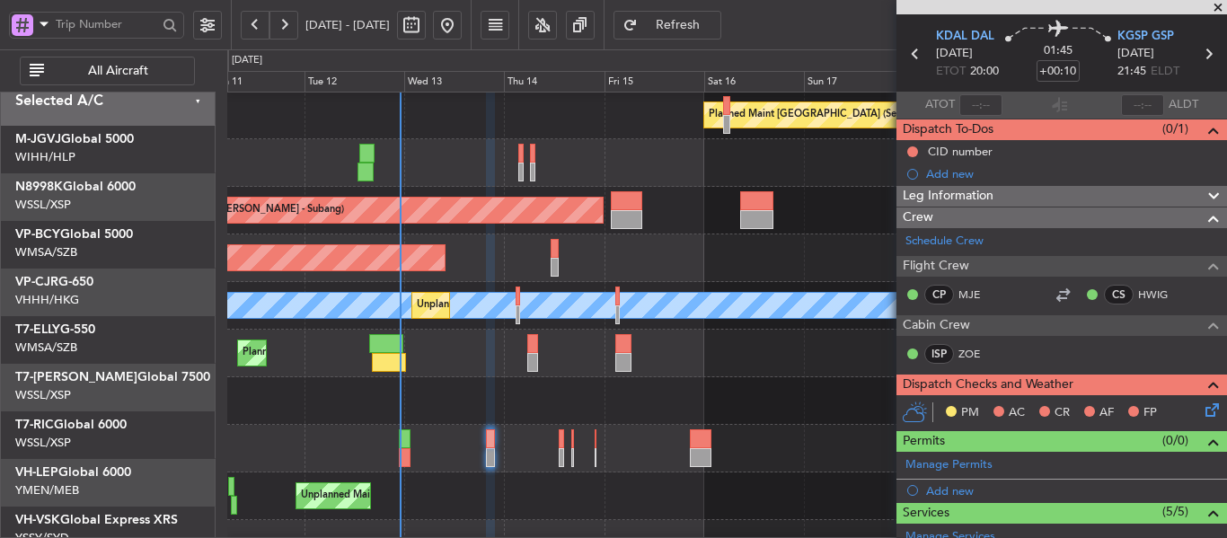
click at [472, 377] on div "Planned Maint [GEOGRAPHIC_DATA] ([GEOGRAPHIC_DATA])" at bounding box center [726, 354] width 999 height 48
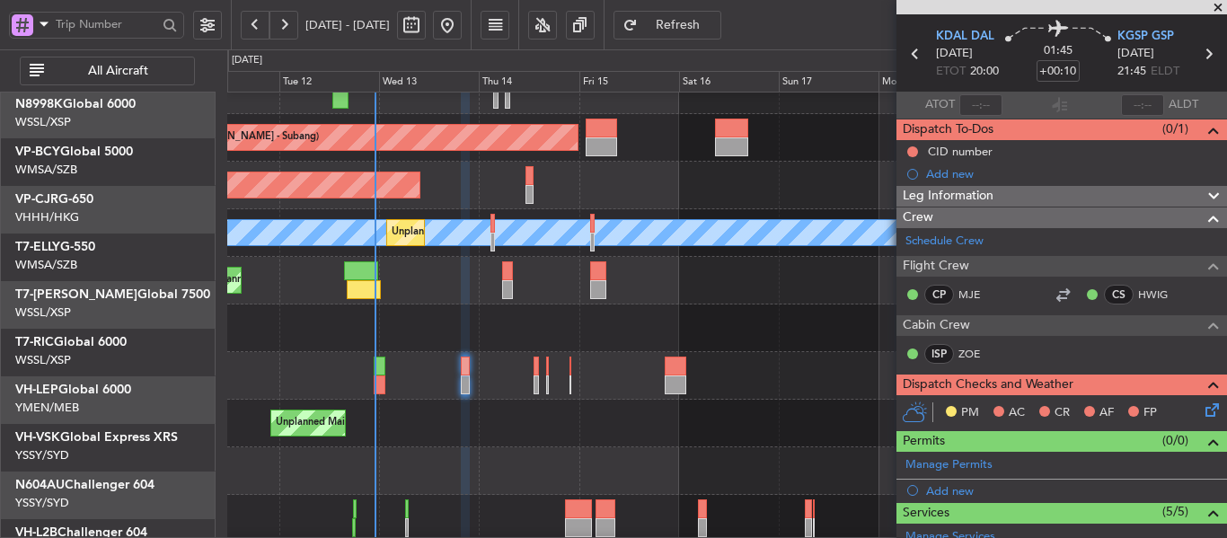
scroll to position [121, 0]
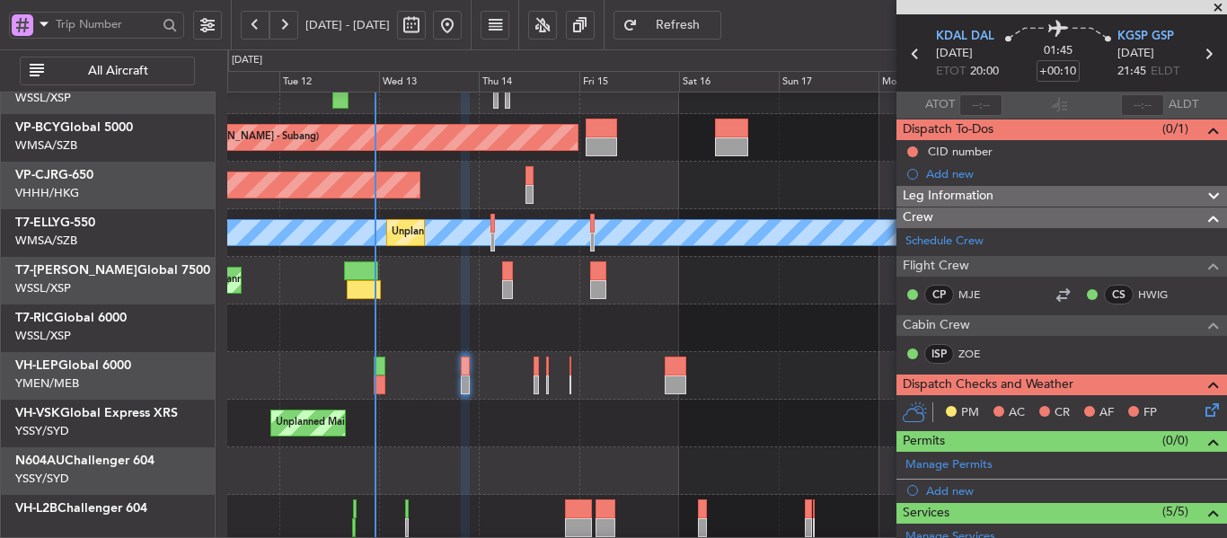
click at [508, 348] on div at bounding box center [726, 328] width 999 height 48
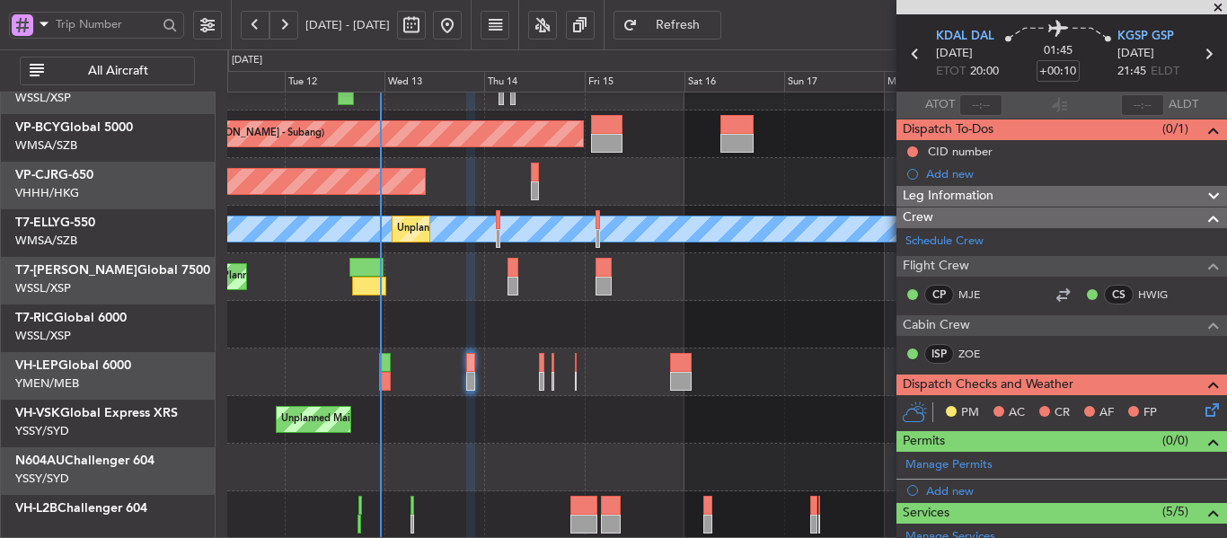
scroll to position [125, 0]
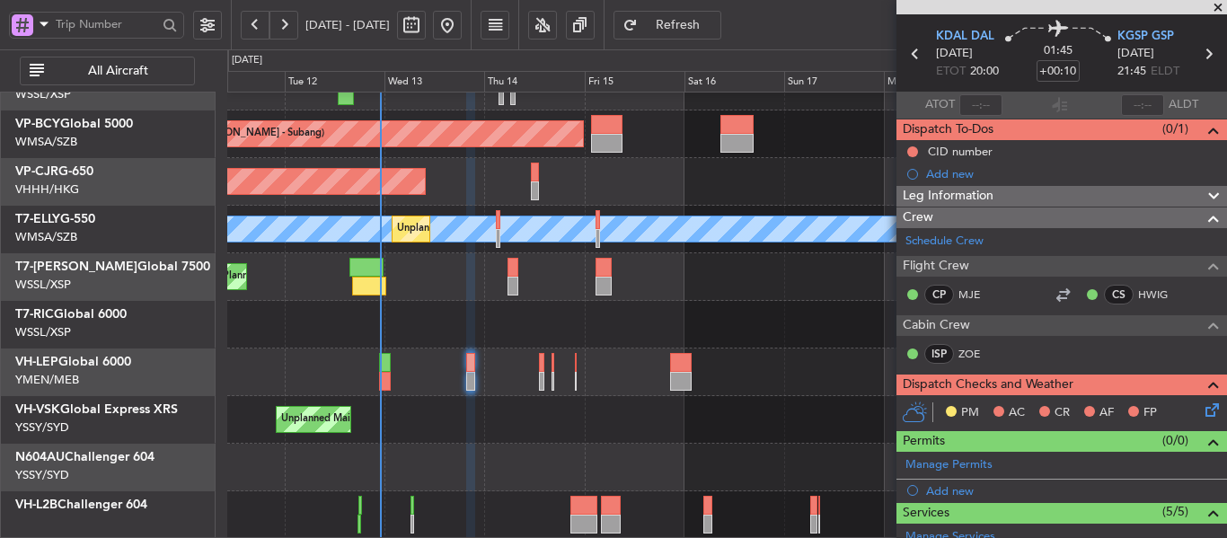
click at [513, 338] on div "Planned Maint [GEOGRAPHIC_DATA] (Sultan [PERSON_NAME] [PERSON_NAME] - Subang) P…" at bounding box center [726, 253] width 999 height 571
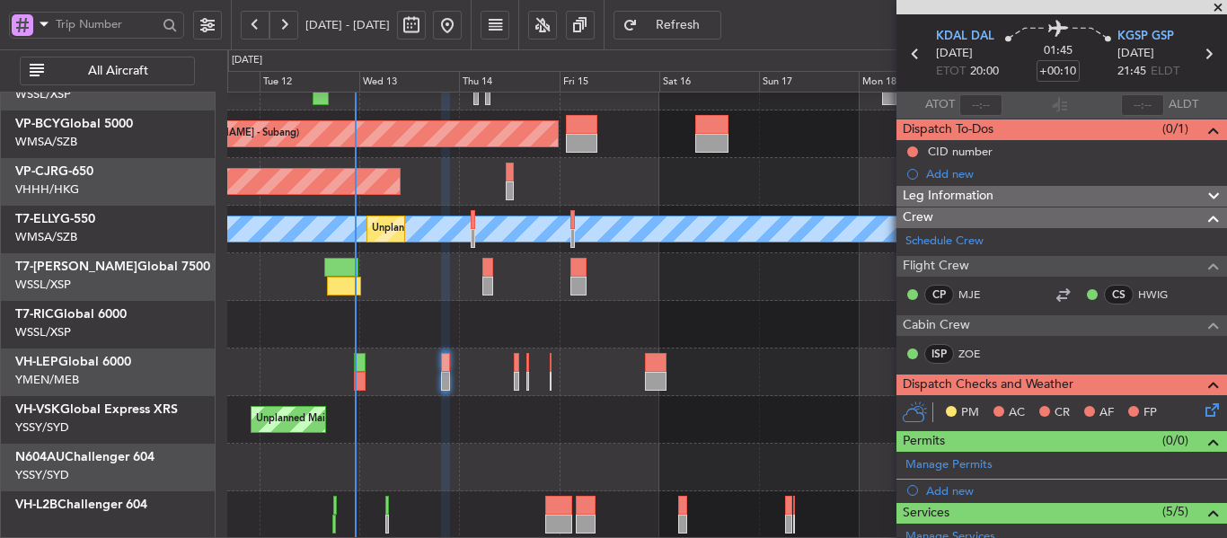
click at [511, 457] on div "Planned Maint [GEOGRAPHIC_DATA] (Sultan [PERSON_NAME] [PERSON_NAME] - Subang) P…" at bounding box center [726, 253] width 999 height 571
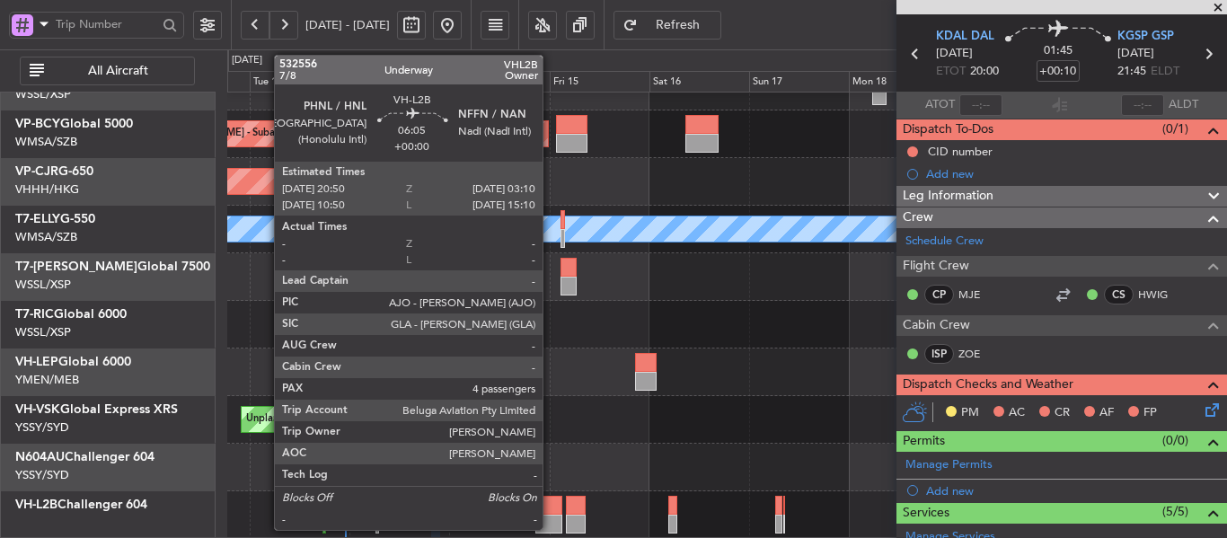
click at [551, 516] on div at bounding box center [548, 524] width 27 height 19
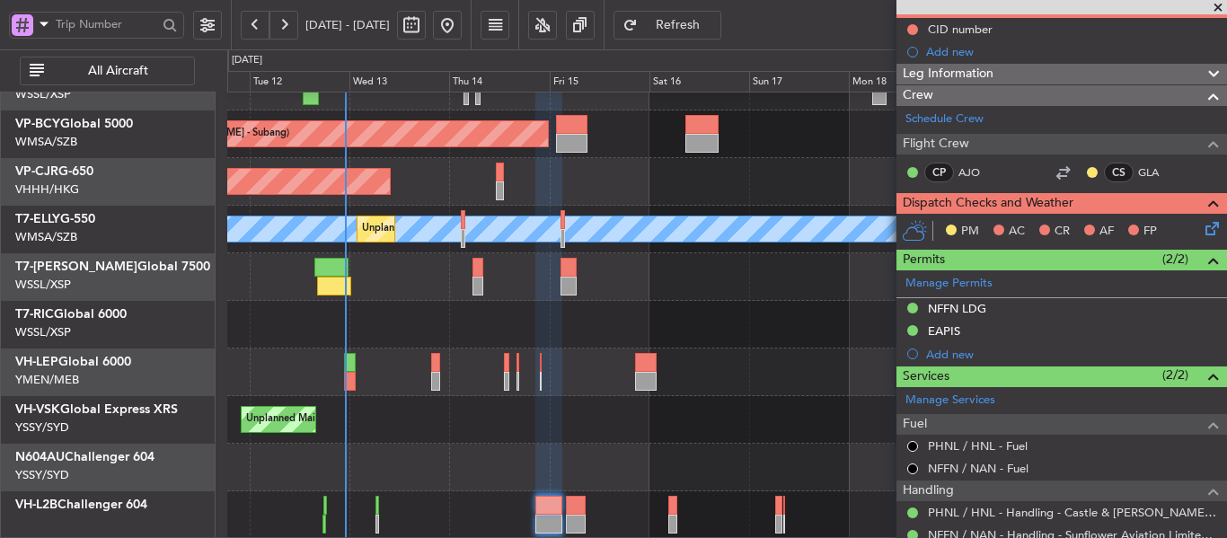
scroll to position [0, 0]
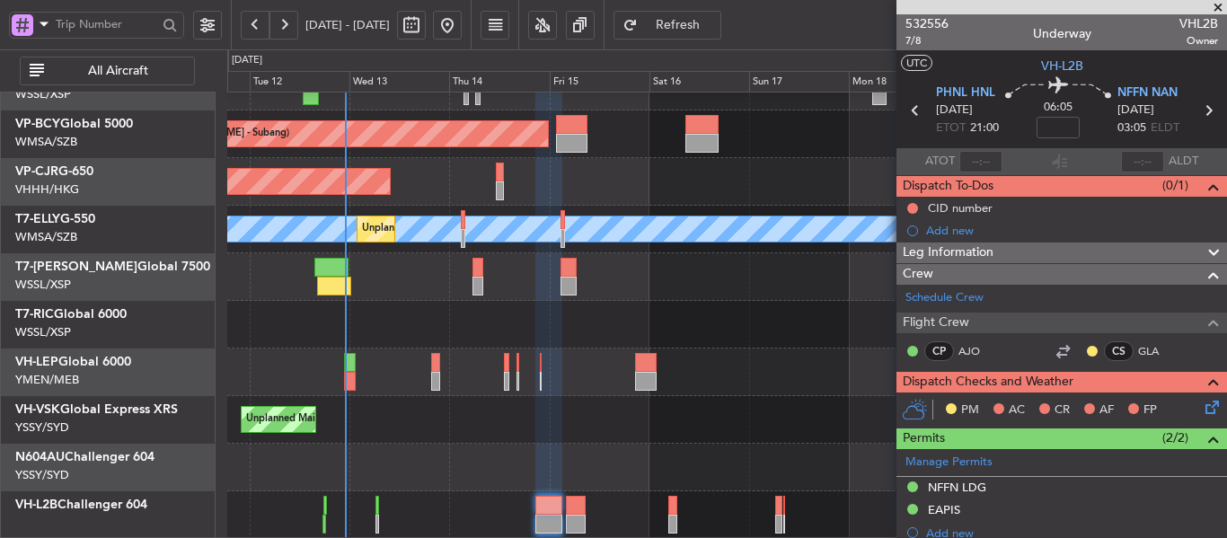
click at [1219, 12] on span at bounding box center [1218, 8] width 18 height 16
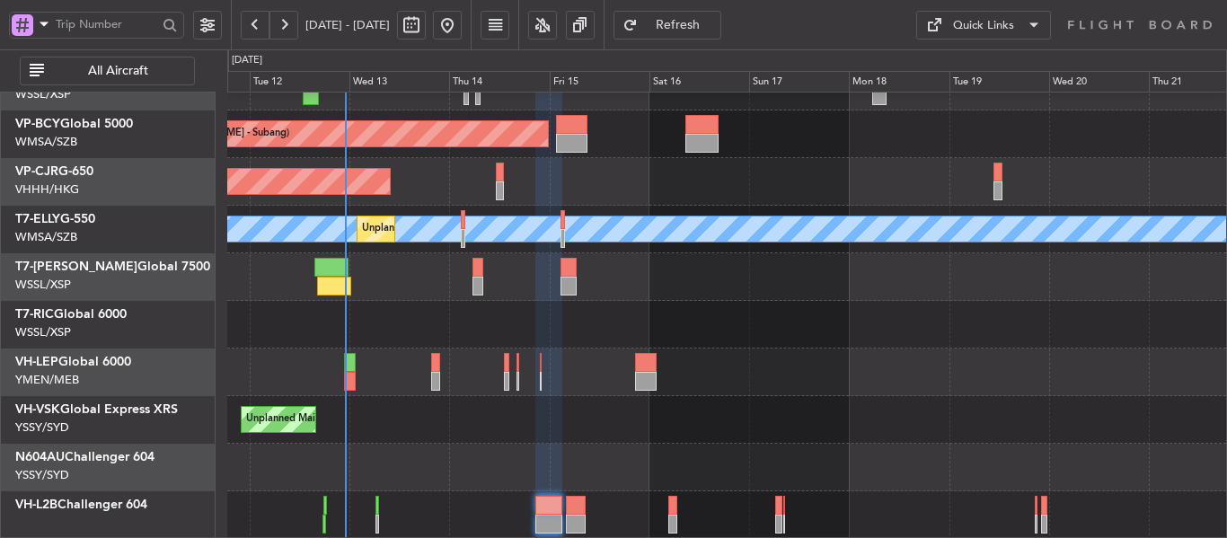
type input "0"
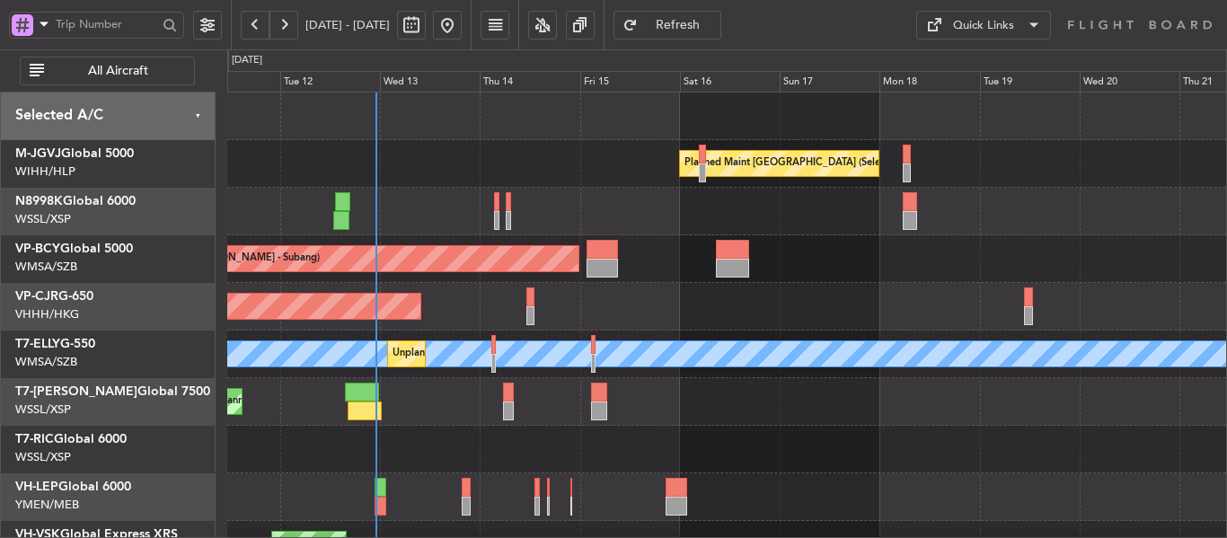
click at [500, 410] on div "Planned Maint [GEOGRAPHIC_DATA] (Seletar) Planned Maint [GEOGRAPHIC_DATA] (Sult…" at bounding box center [726, 378] width 999 height 571
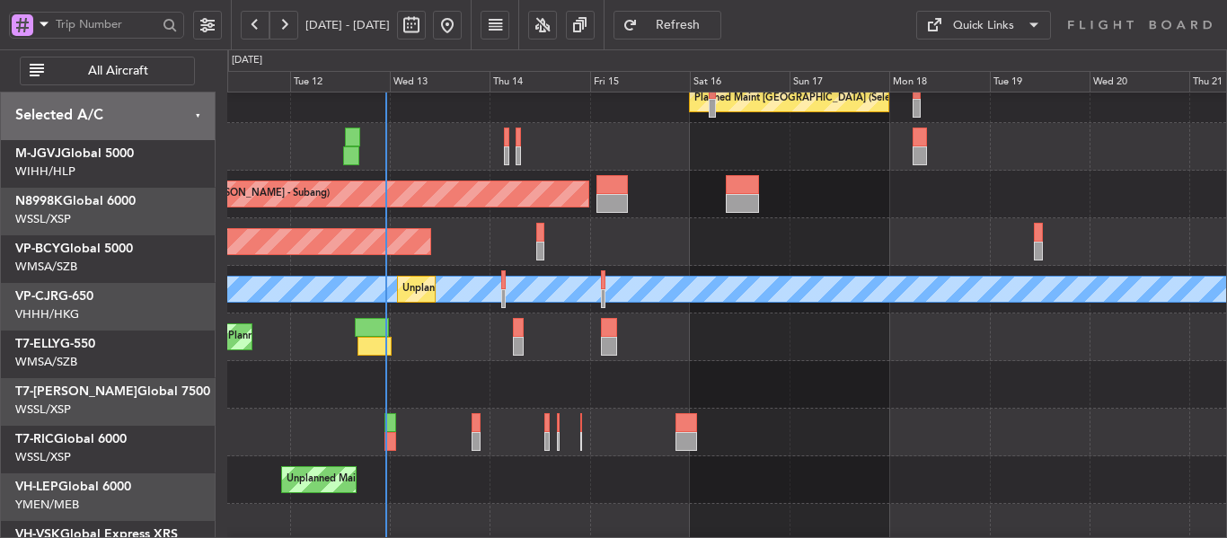
scroll to position [68, 0]
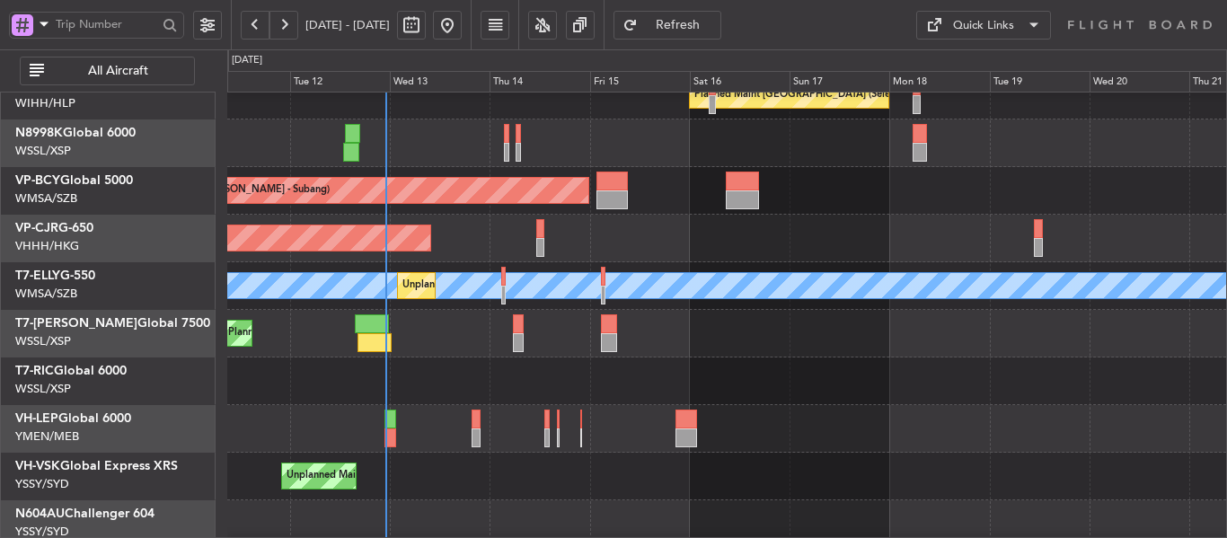
click at [439, 371] on div at bounding box center [726, 381] width 999 height 48
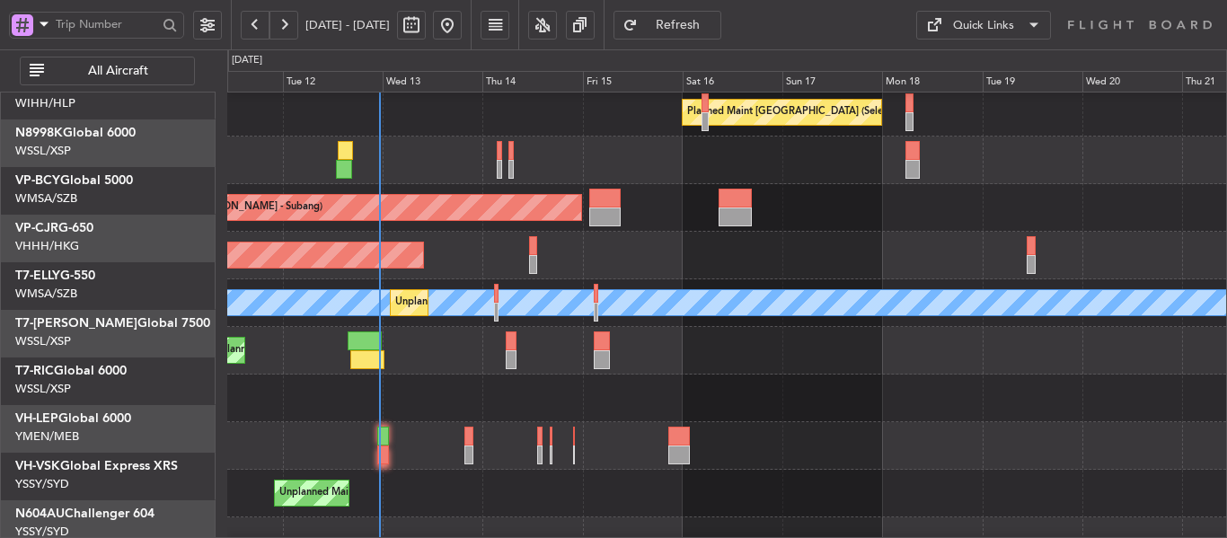
scroll to position [0, 0]
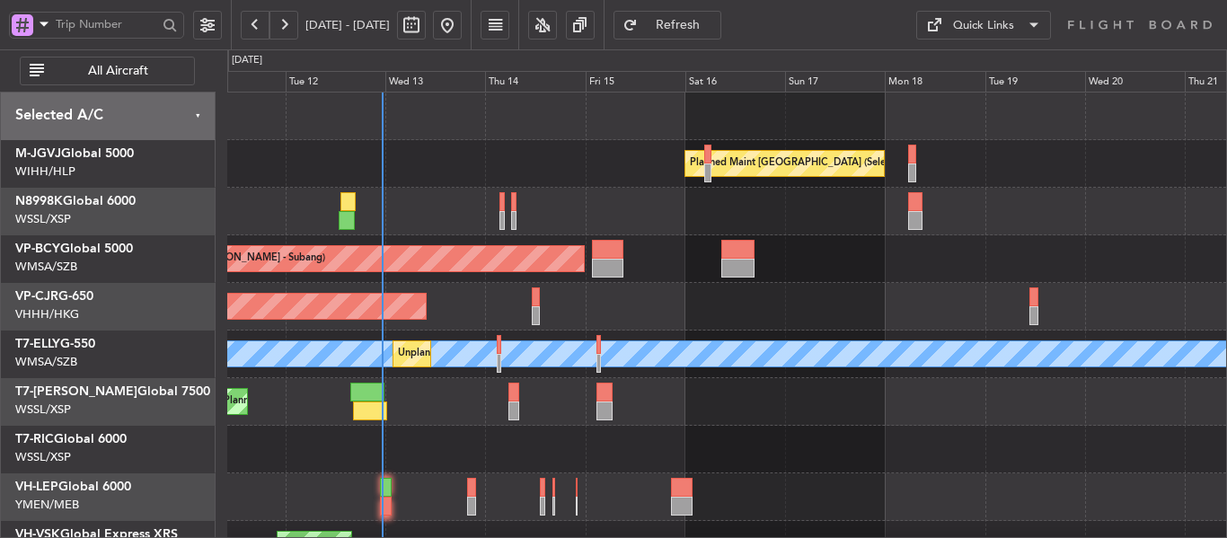
click at [453, 222] on div at bounding box center [726, 212] width 999 height 48
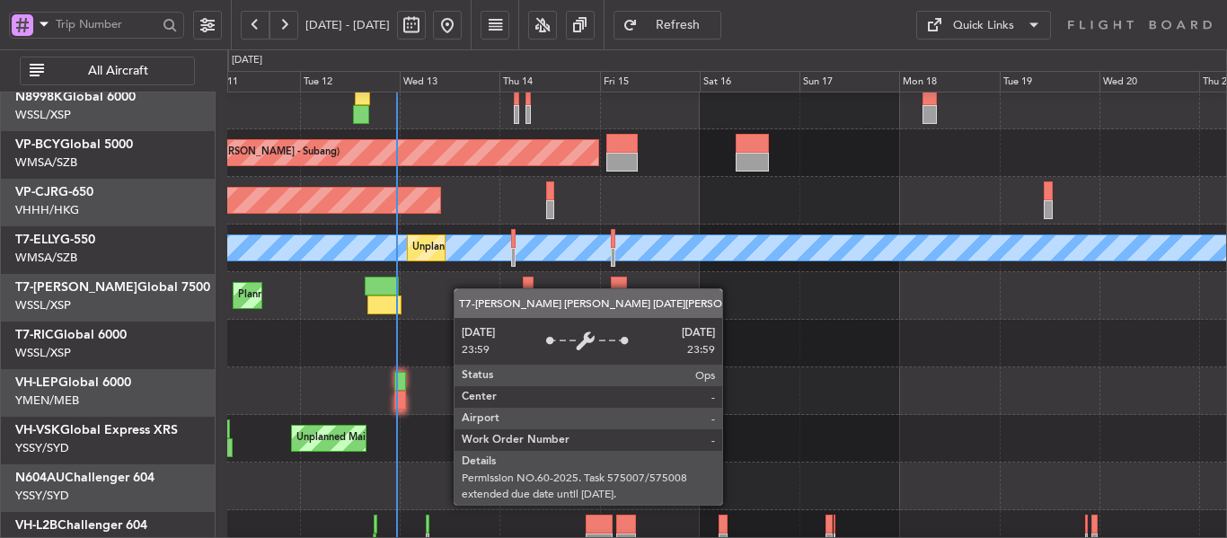
scroll to position [106, 0]
click at [463, 247] on div "[PERSON_NAME]" at bounding box center [1062, 247] width 2324 height 25
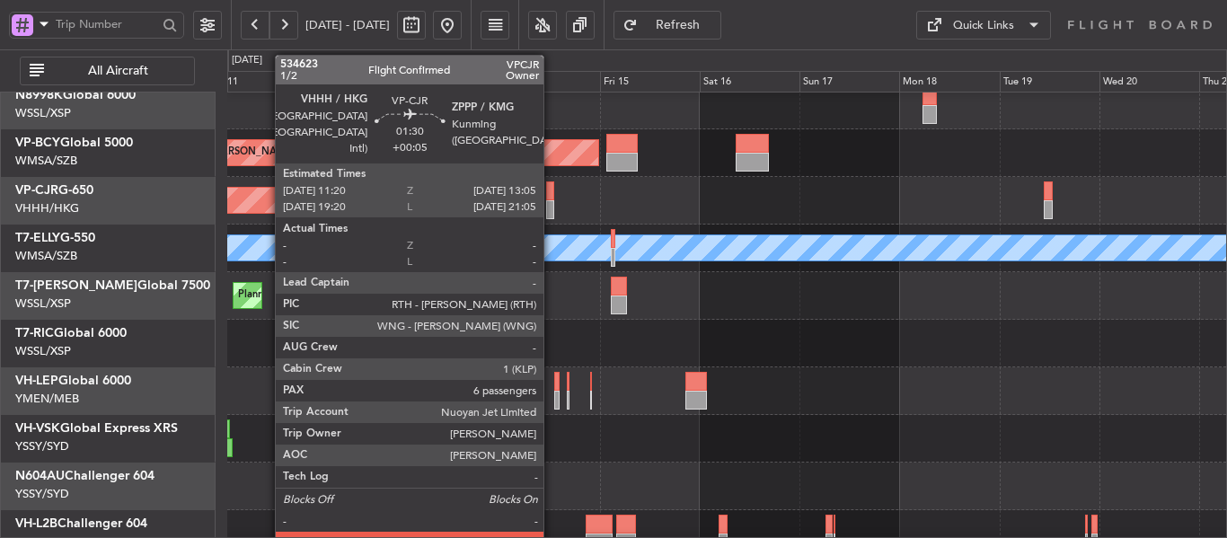
click at [551, 200] on div at bounding box center [550, 209] width 8 height 19
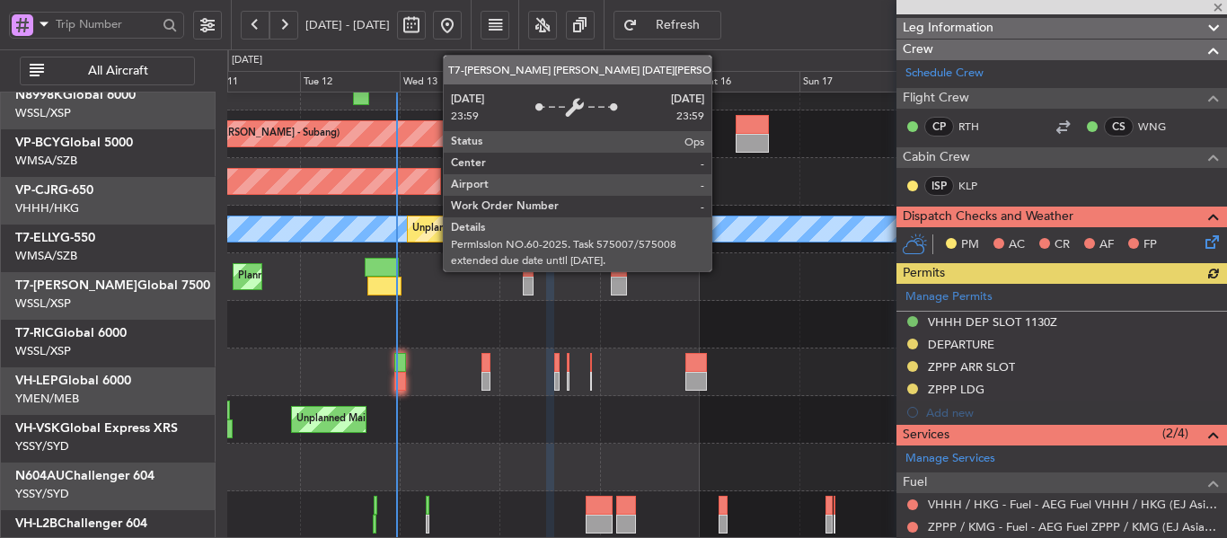
scroll to position [125, 0]
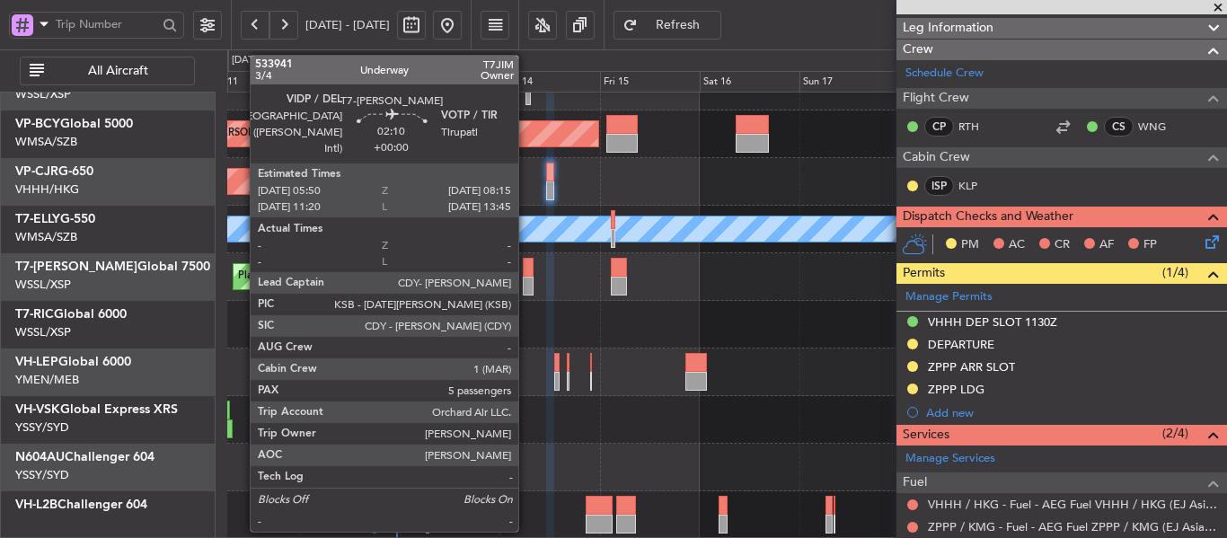
click at [526, 276] on div at bounding box center [528, 267] width 11 height 19
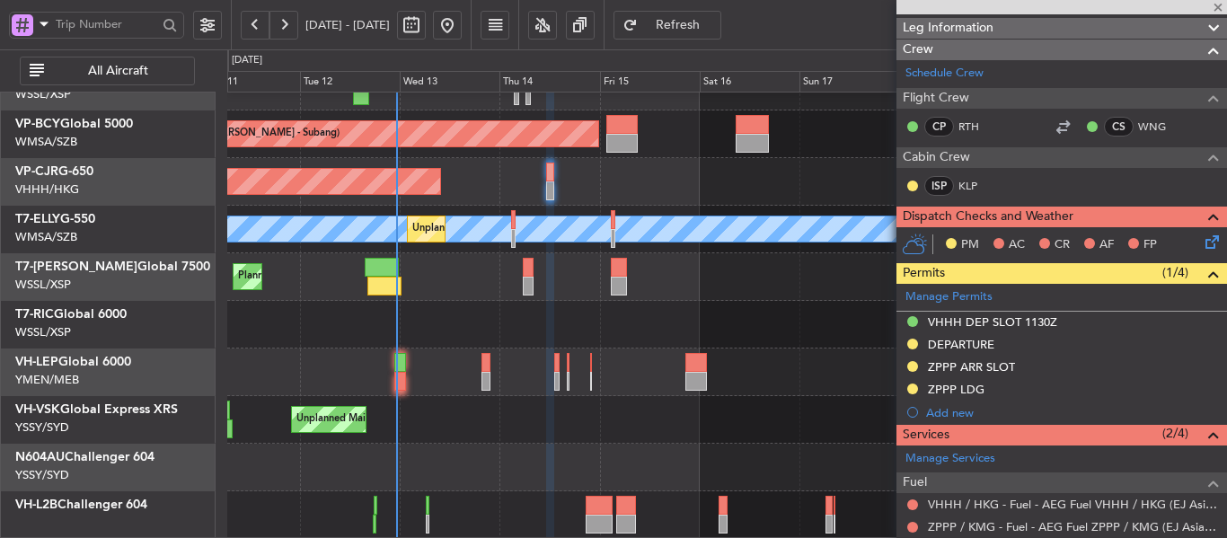
type input "5"
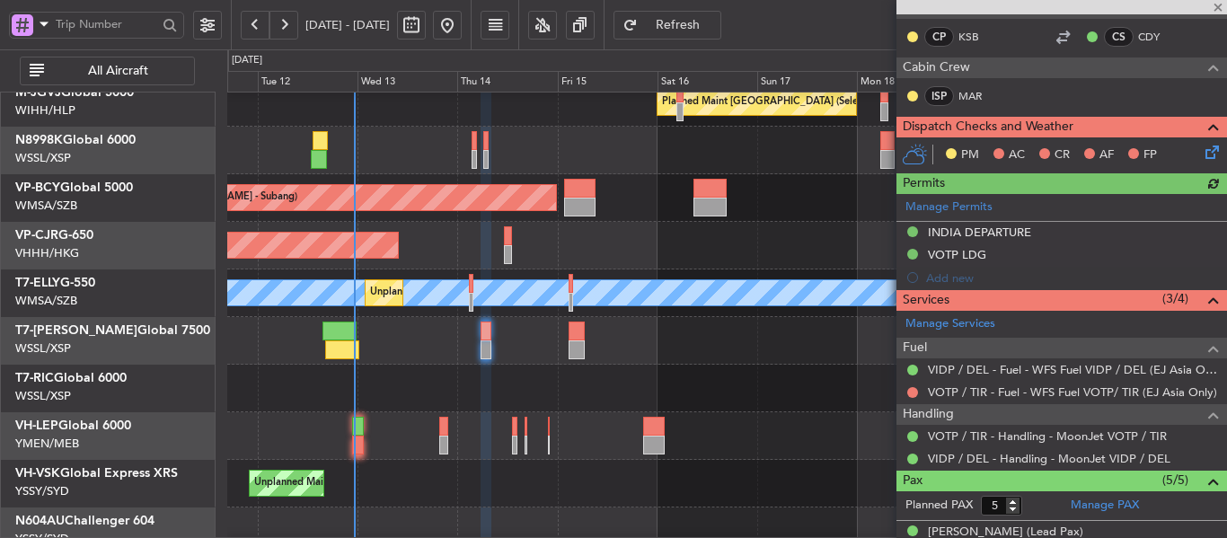
scroll to position [43, 0]
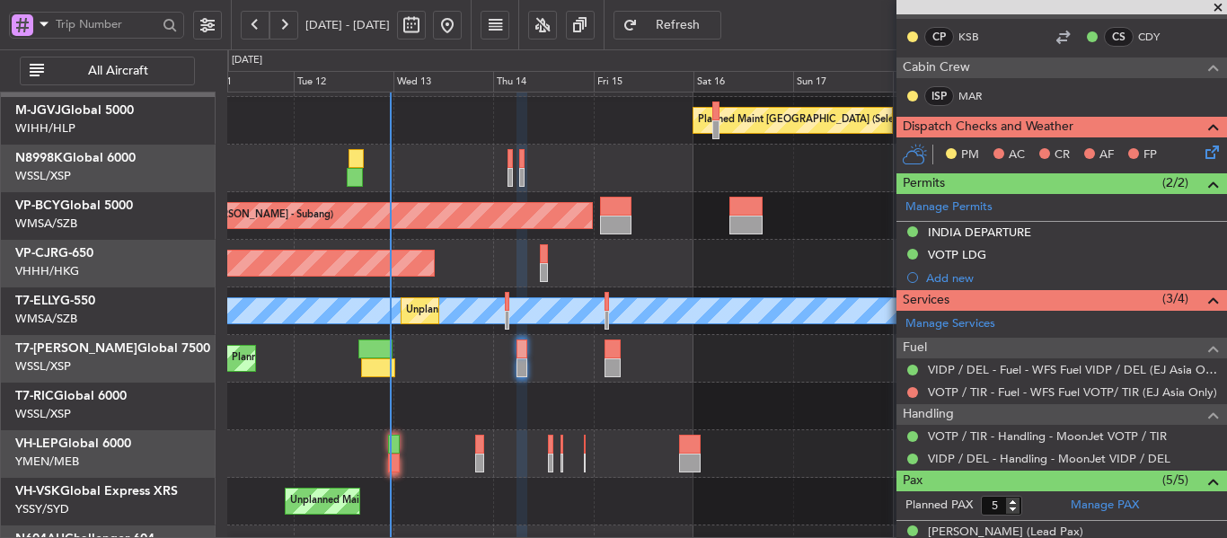
click at [593, 275] on div "Planned Maint [GEOGRAPHIC_DATA] ([GEOGRAPHIC_DATA] Intl)" at bounding box center [726, 264] width 999 height 48
click at [351, 151] on div at bounding box center [726, 169] width 999 height 48
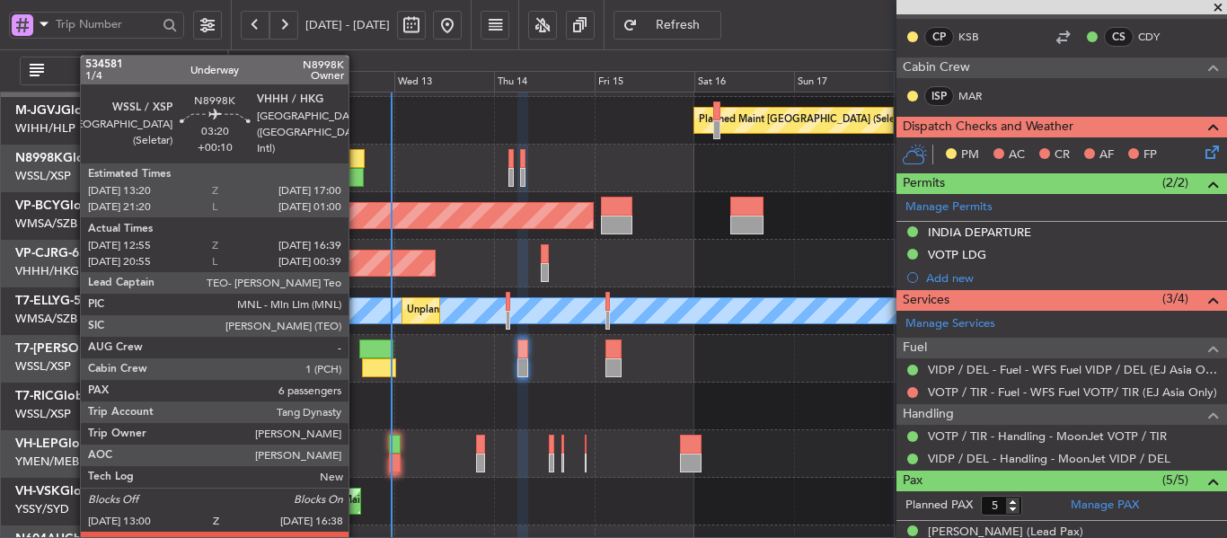
click at [357, 170] on div at bounding box center [355, 177] width 15 height 19
click at [357, 161] on div at bounding box center [356, 158] width 15 height 19
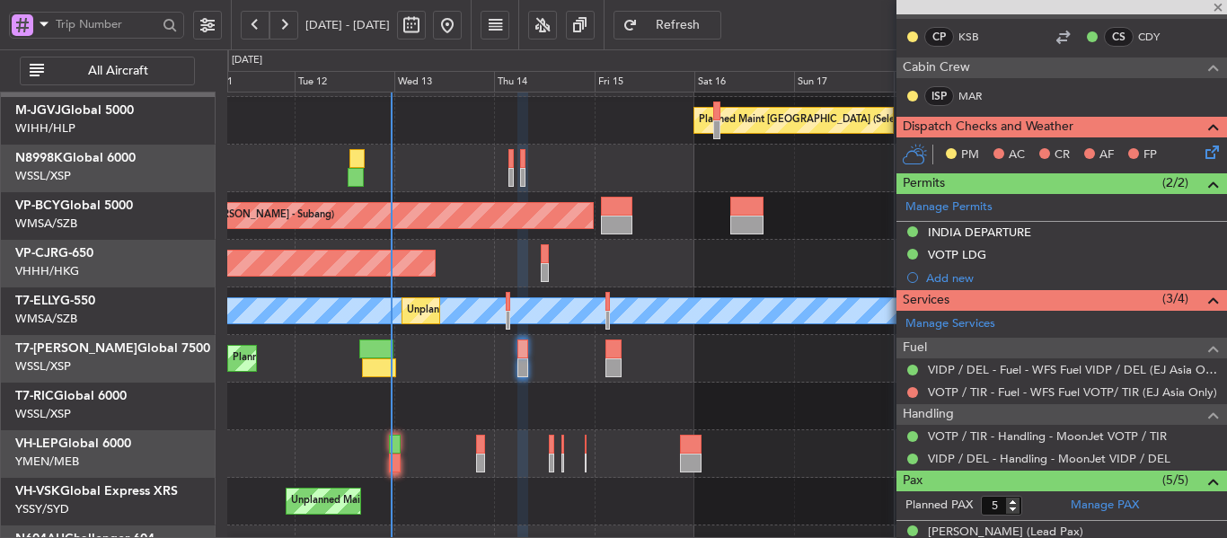
click at [357, 161] on div at bounding box center [356, 158] width 15 height 19
click at [1221, 5] on div at bounding box center [1061, 7] width 331 height 14
type input "+00:10"
type input "13:05"
type input "16:29"
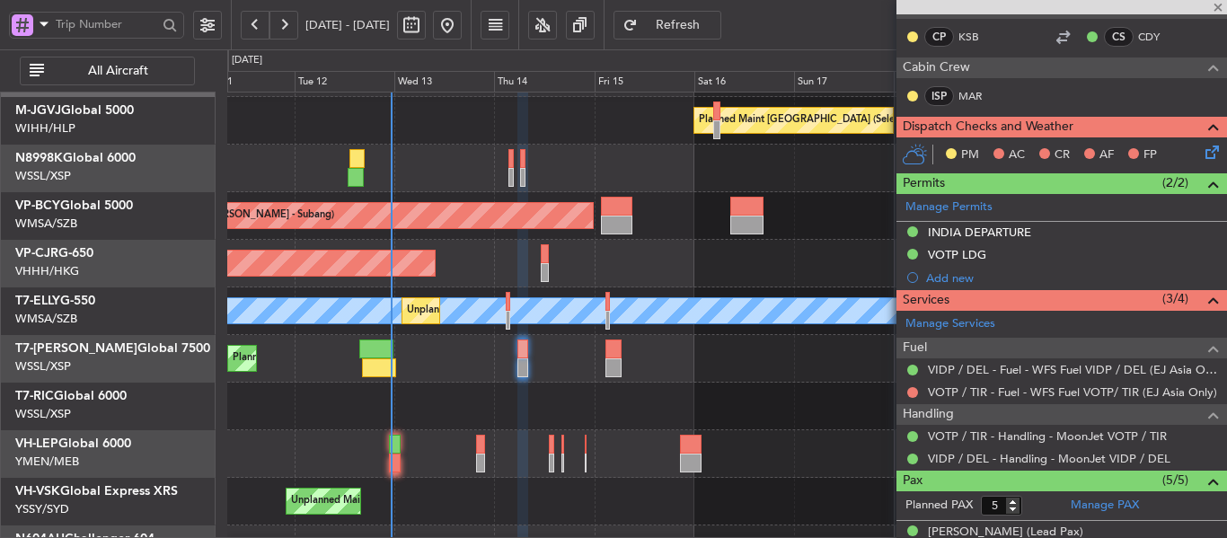
type input "6"
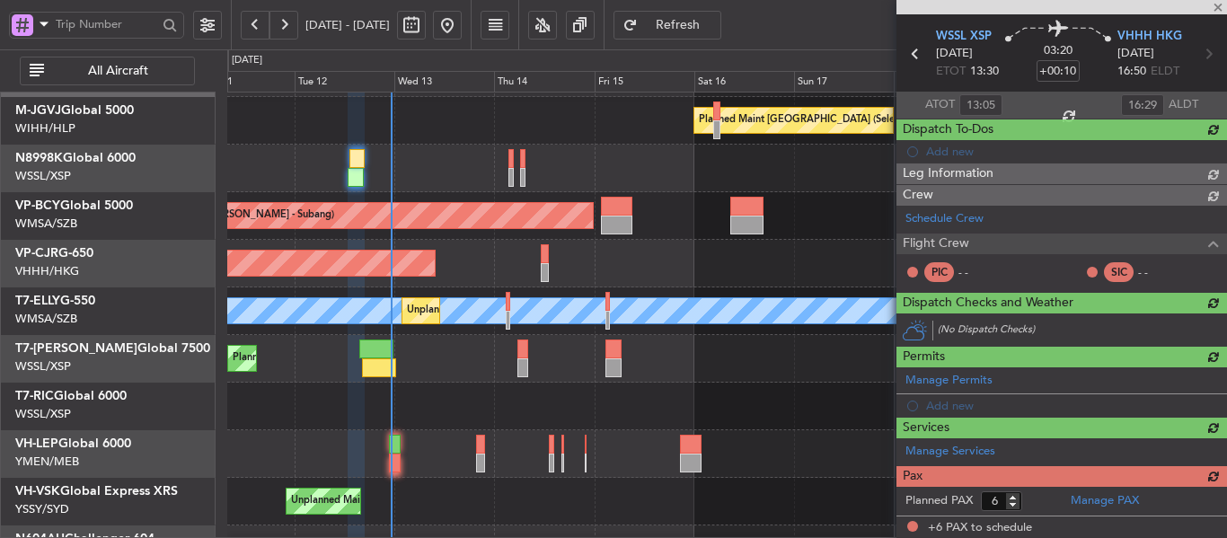
scroll to position [427, 0]
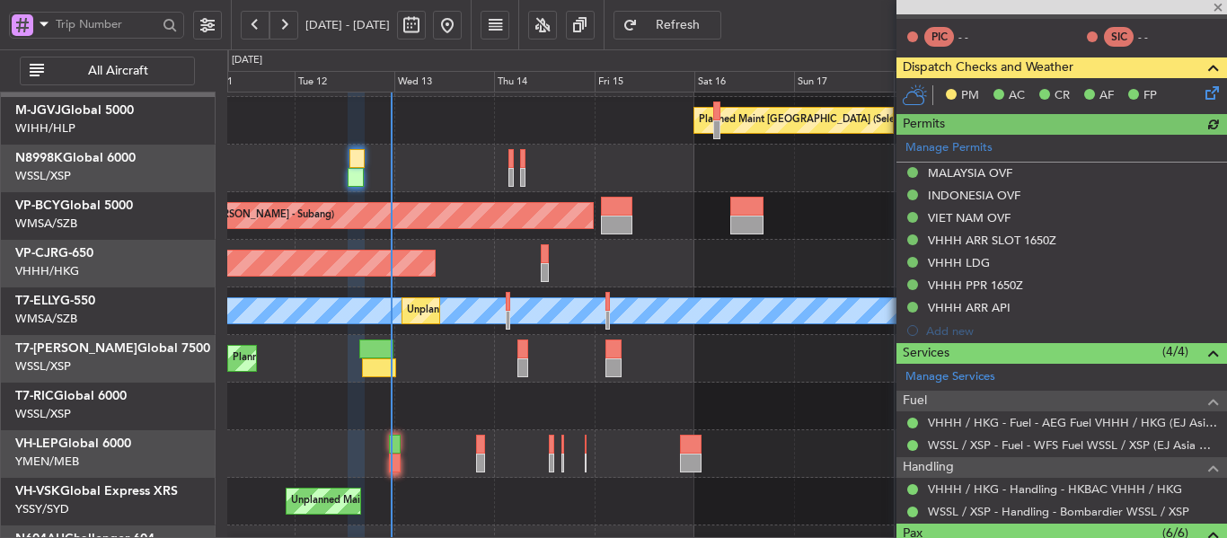
type input "[PERSON_NAME] (BTA)"
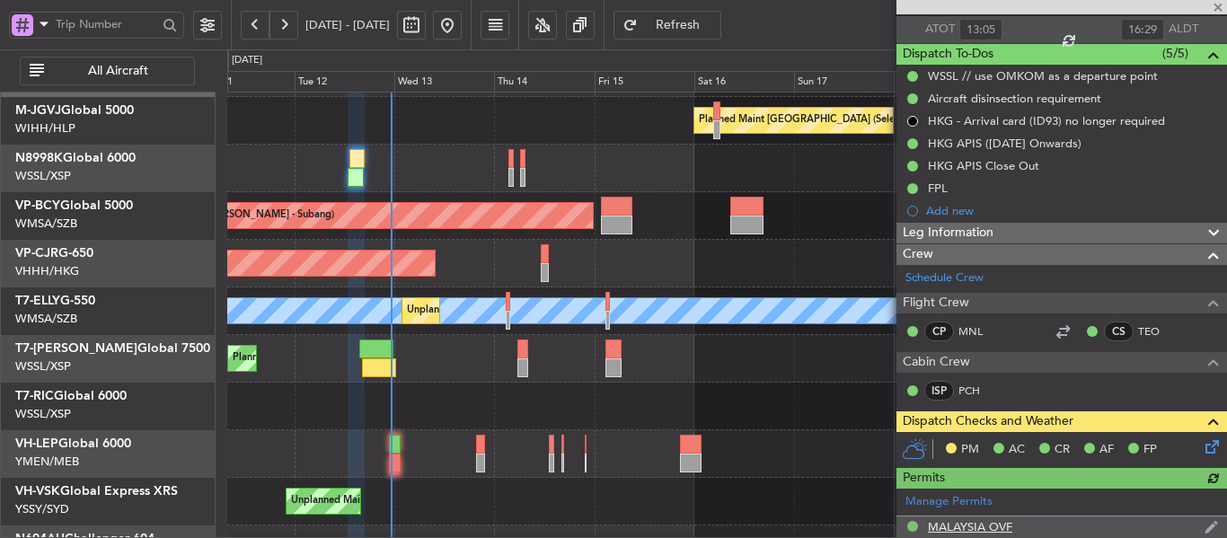
scroll to position [337, 0]
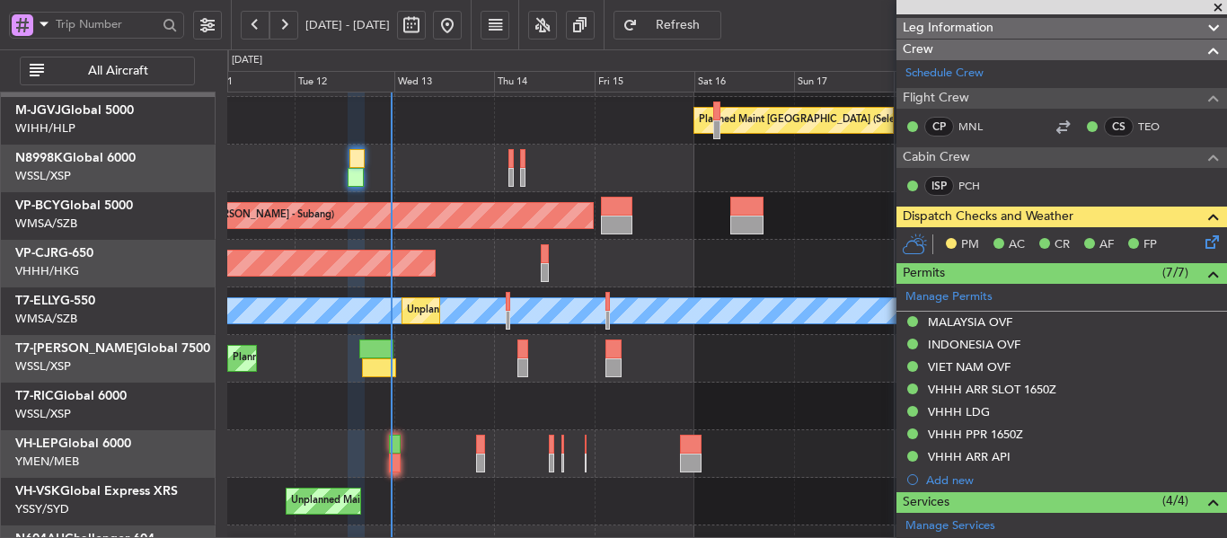
click at [1202, 246] on icon at bounding box center [1209, 239] width 14 height 14
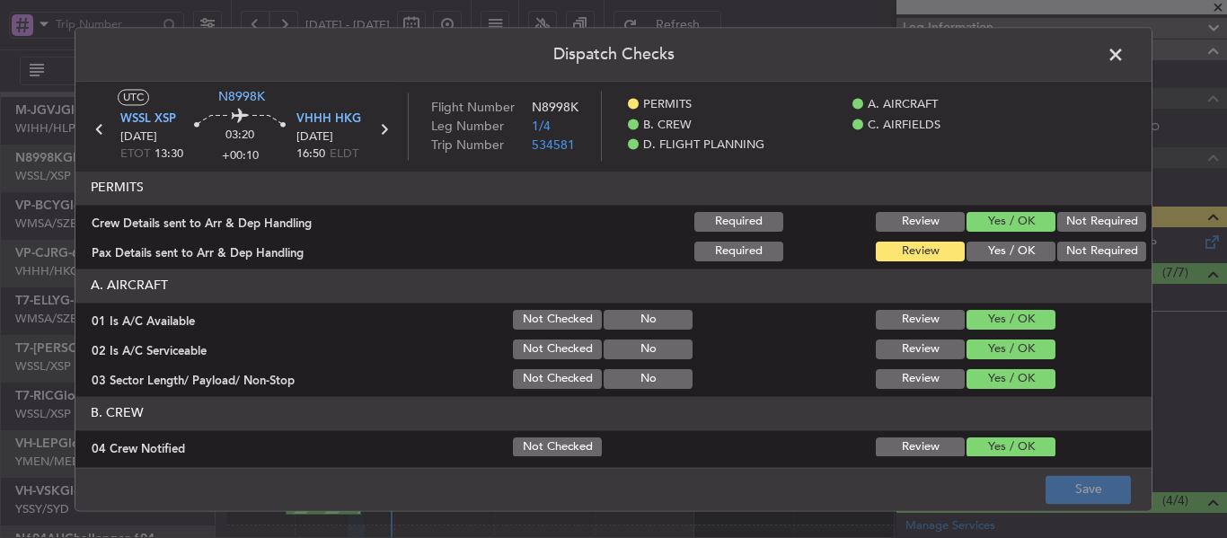
click at [980, 255] on button "Yes / OK" at bounding box center [1010, 252] width 89 height 20
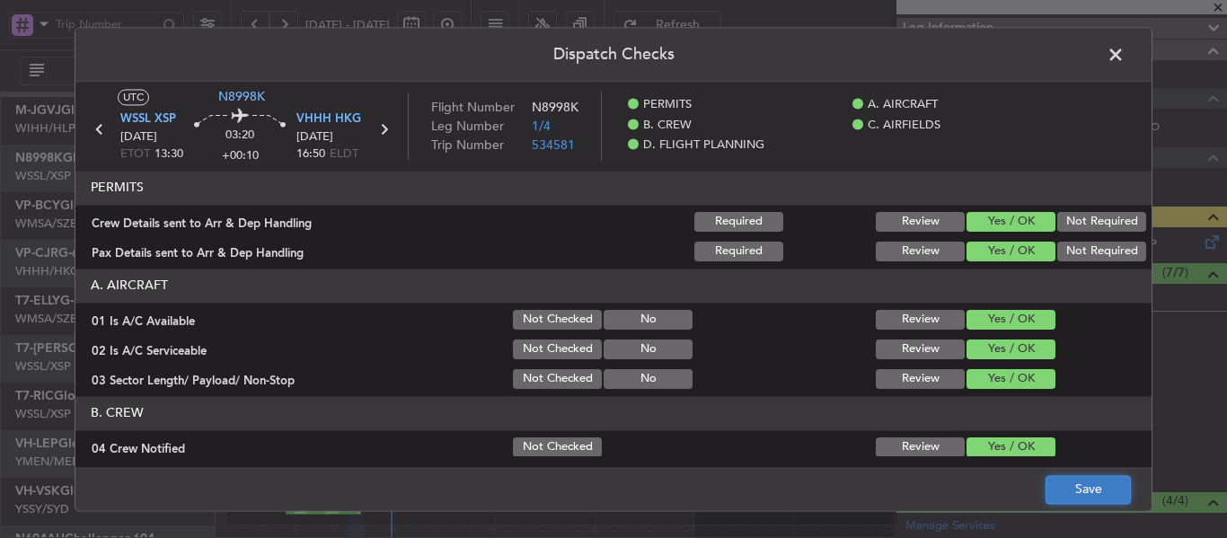
click at [1100, 497] on button "Save" at bounding box center [1087, 489] width 85 height 29
click at [1124, 52] on span at bounding box center [1124, 59] width 0 height 36
